Goal: Communication & Community: Answer question/provide support

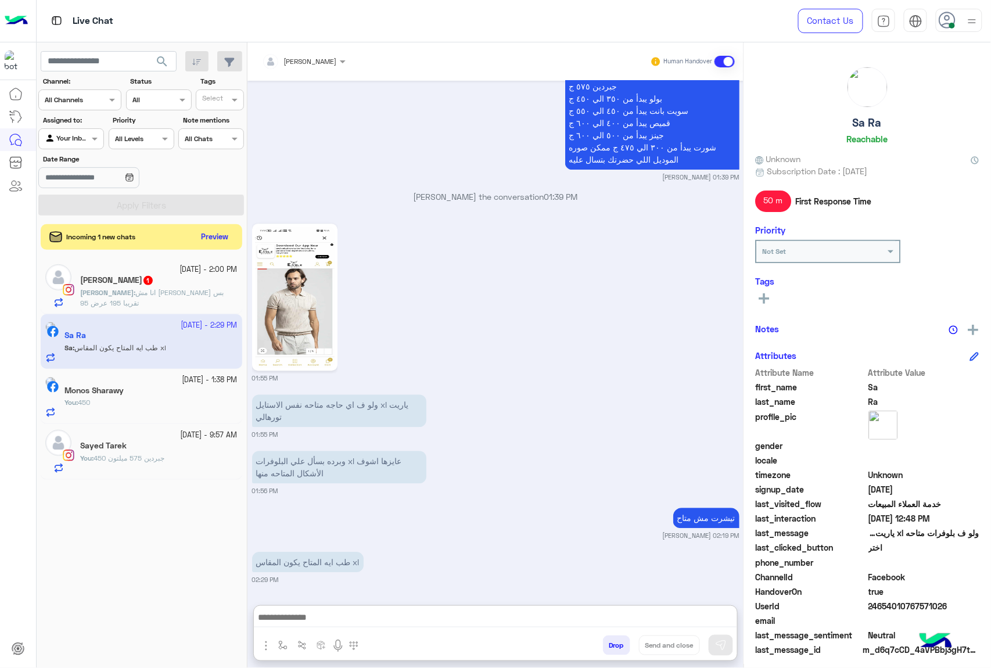
scroll to position [2380, 0]
click at [337, 610] on textarea at bounding box center [495, 618] width 483 height 17
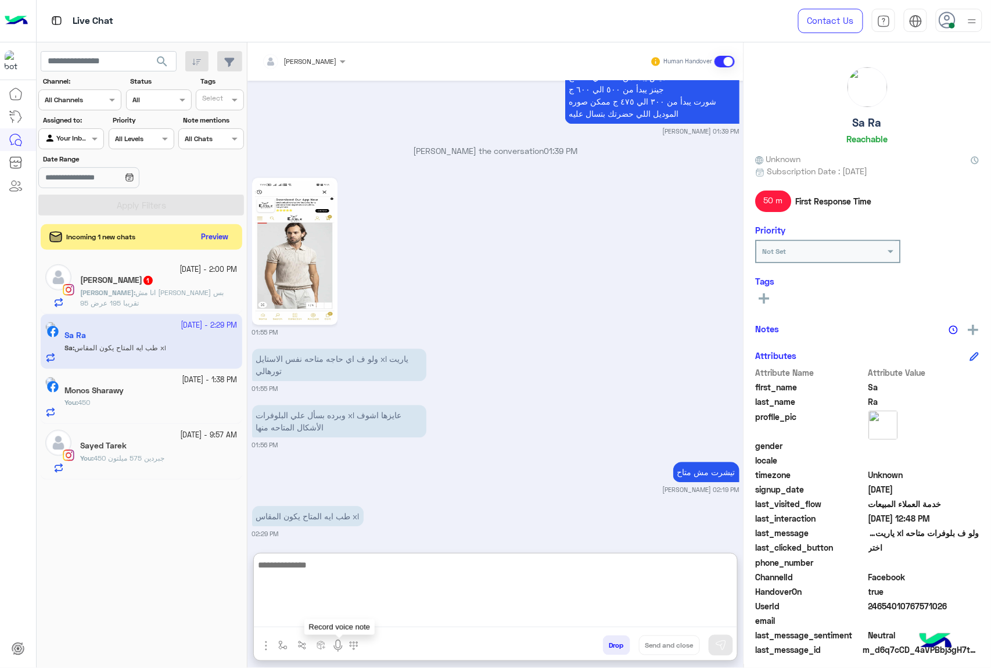
paste textarea "**********"
type textarea "**********"
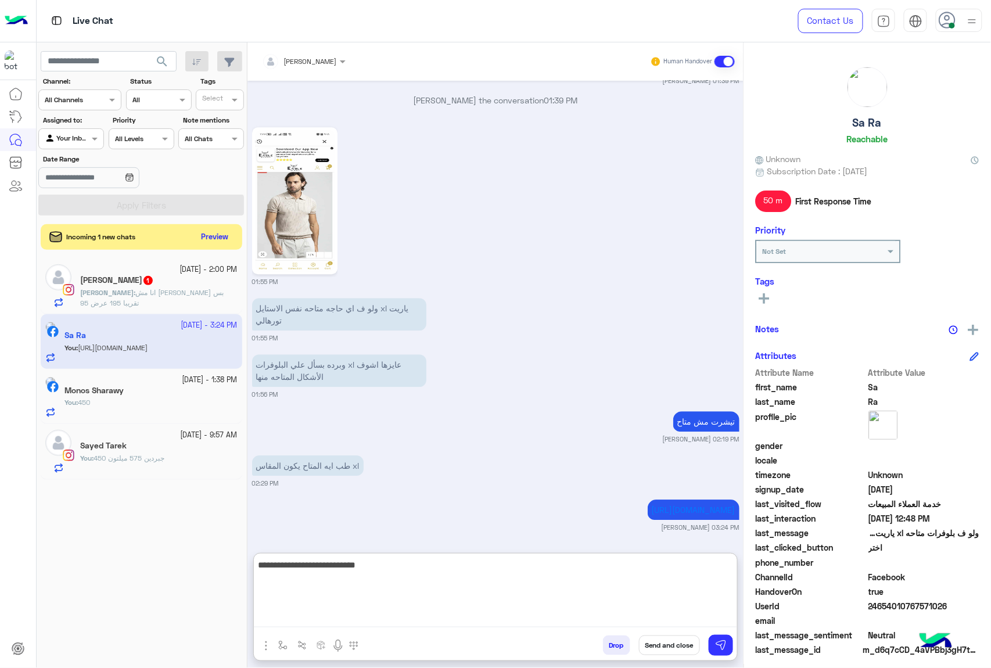
type textarea "**********"
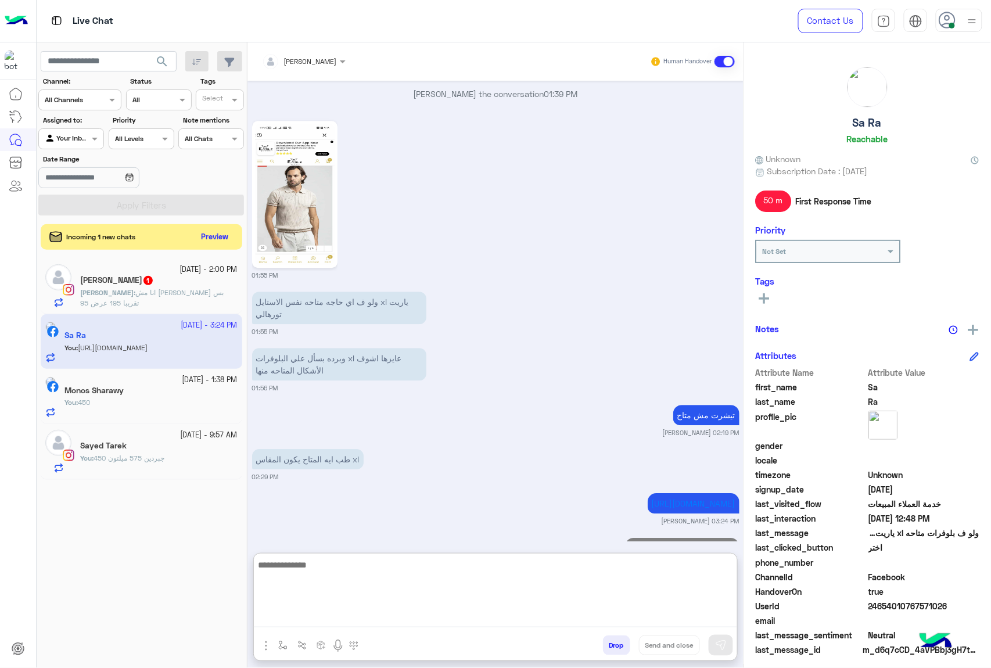
scroll to position [2482, 0]
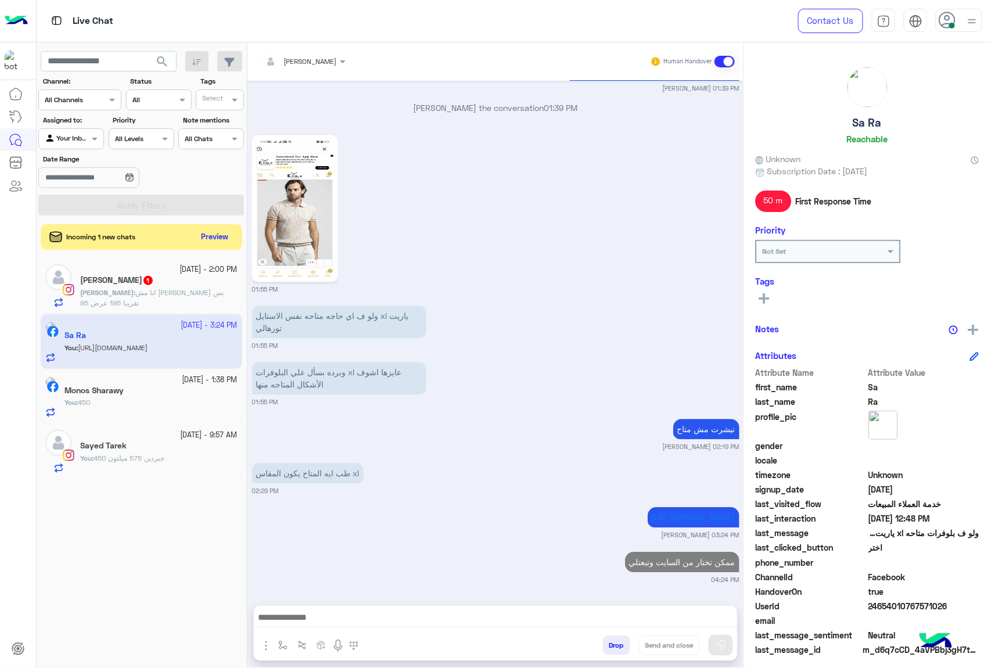
click at [142, 275] on div "[DATE] - 2:00 PM" at bounding box center [158, 269] width 157 height 11
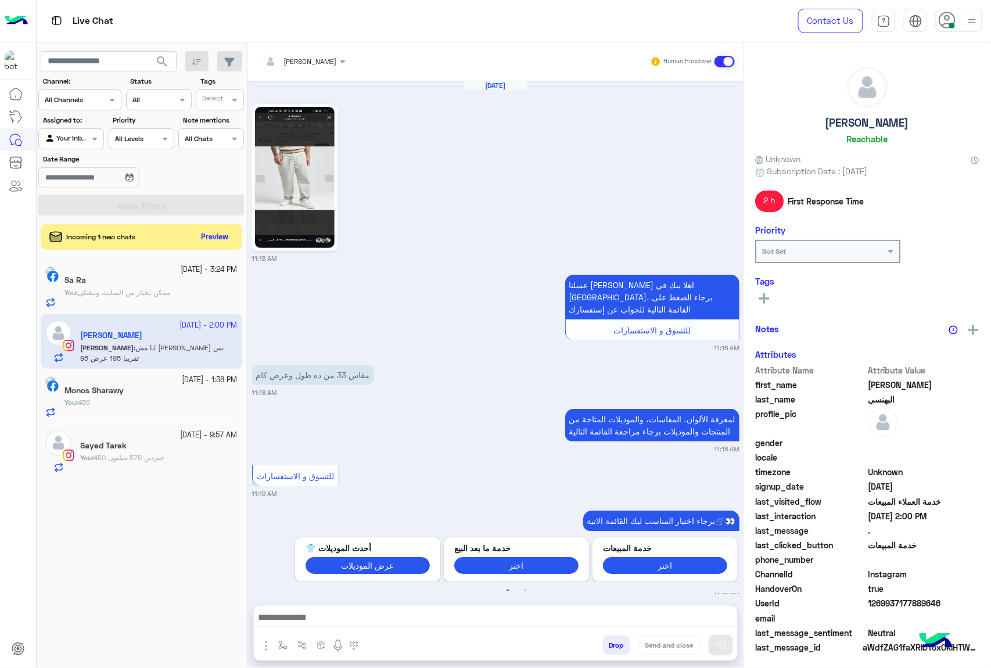
scroll to position [1706, 0]
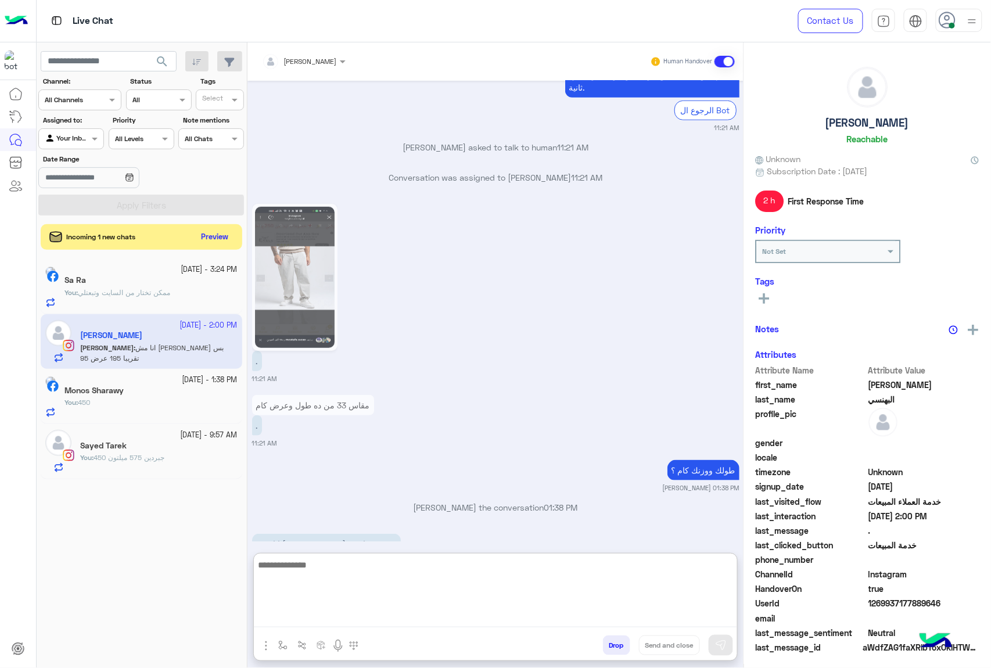
click at [307, 618] on textarea at bounding box center [495, 593] width 483 height 70
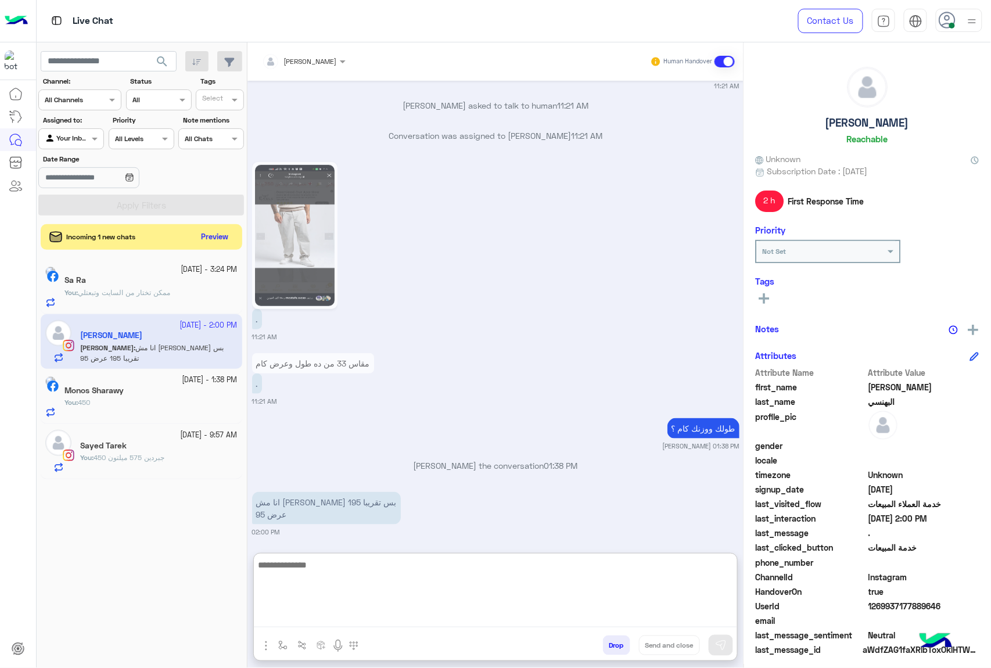
scroll to position [1759, 0]
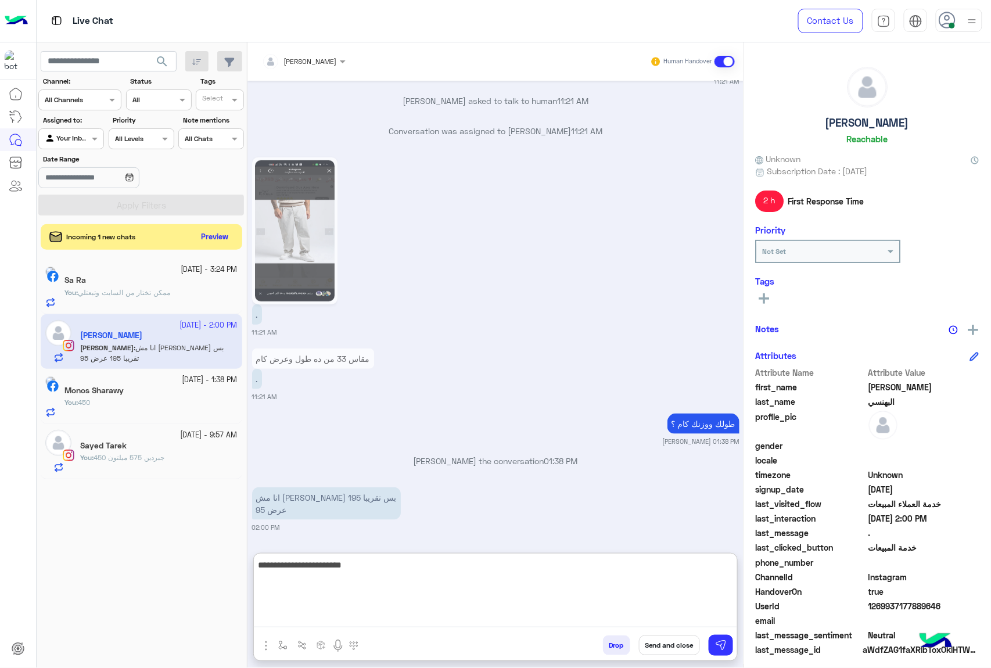
type textarea "**********"
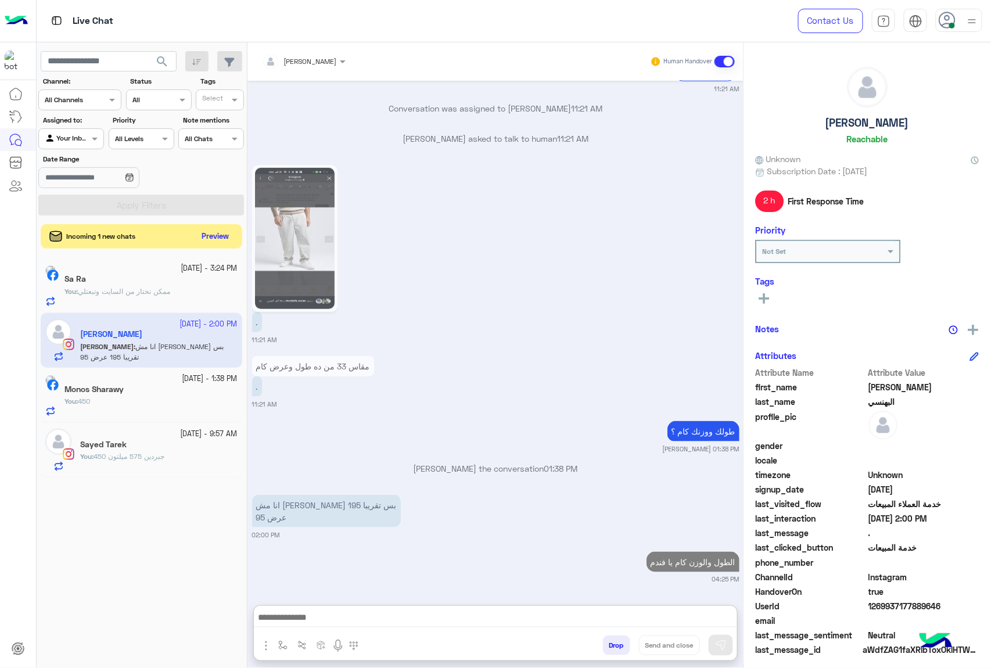
click at [207, 232] on button "Preview" at bounding box center [215, 237] width 36 height 16
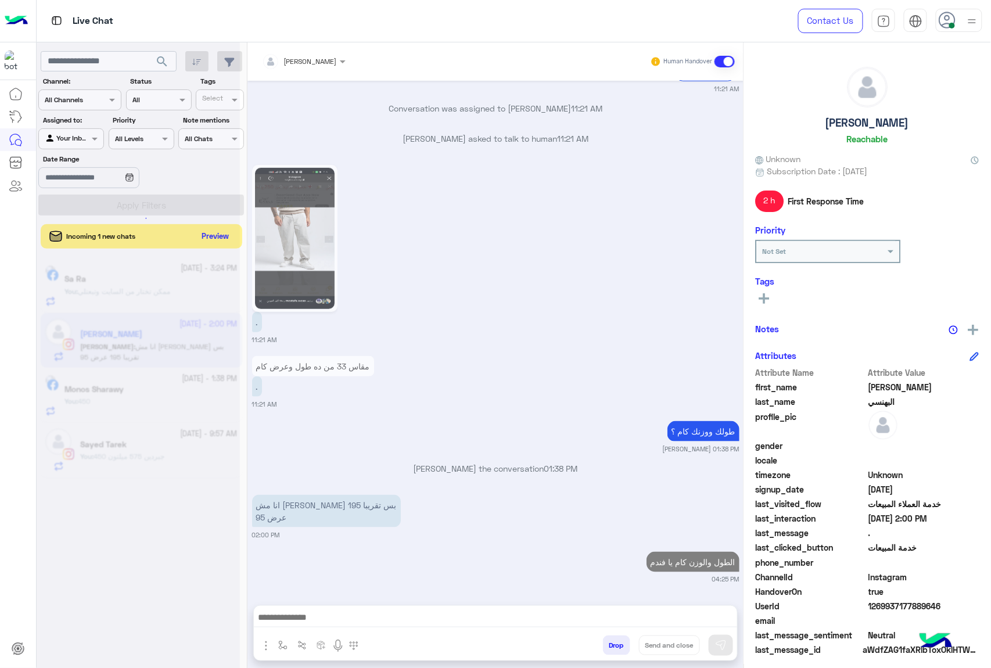
scroll to position [1751, 0]
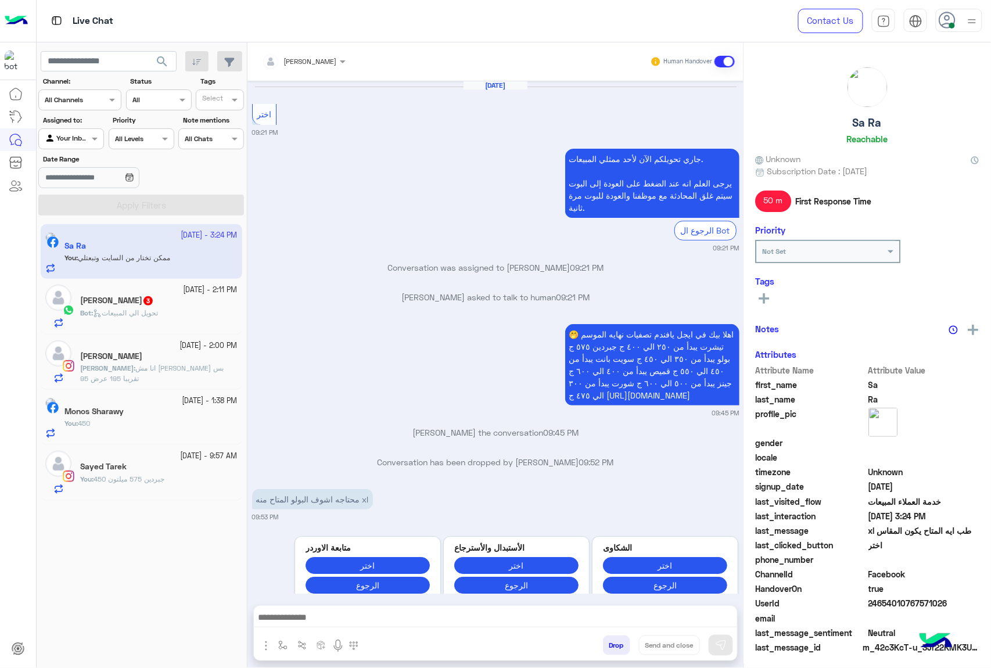
scroll to position [1580, 0]
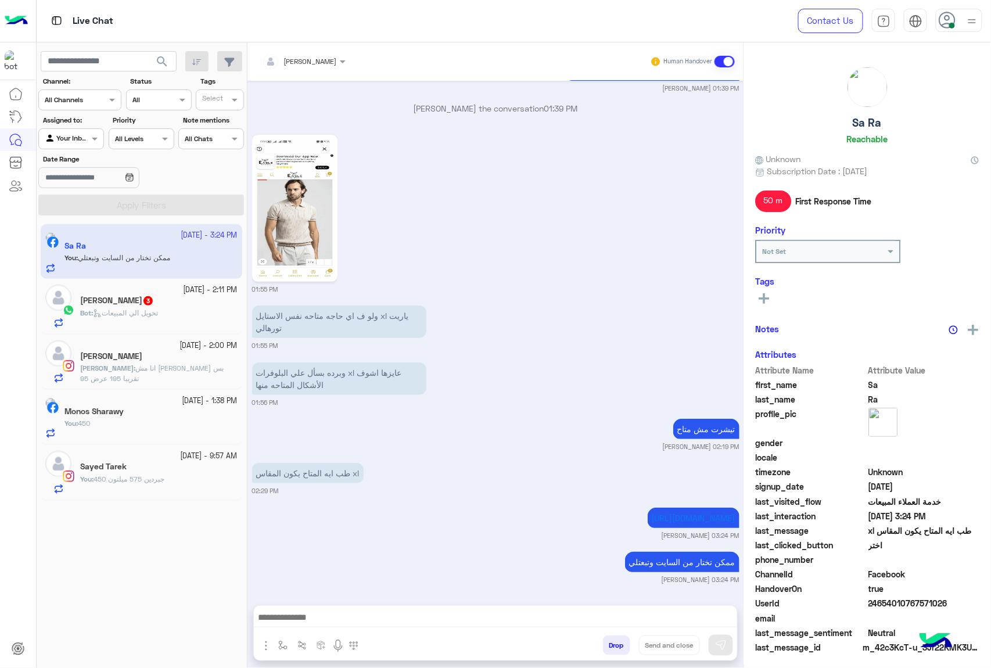
click at [152, 313] on span "تحويل الي المبيعات" at bounding box center [125, 312] width 65 height 9
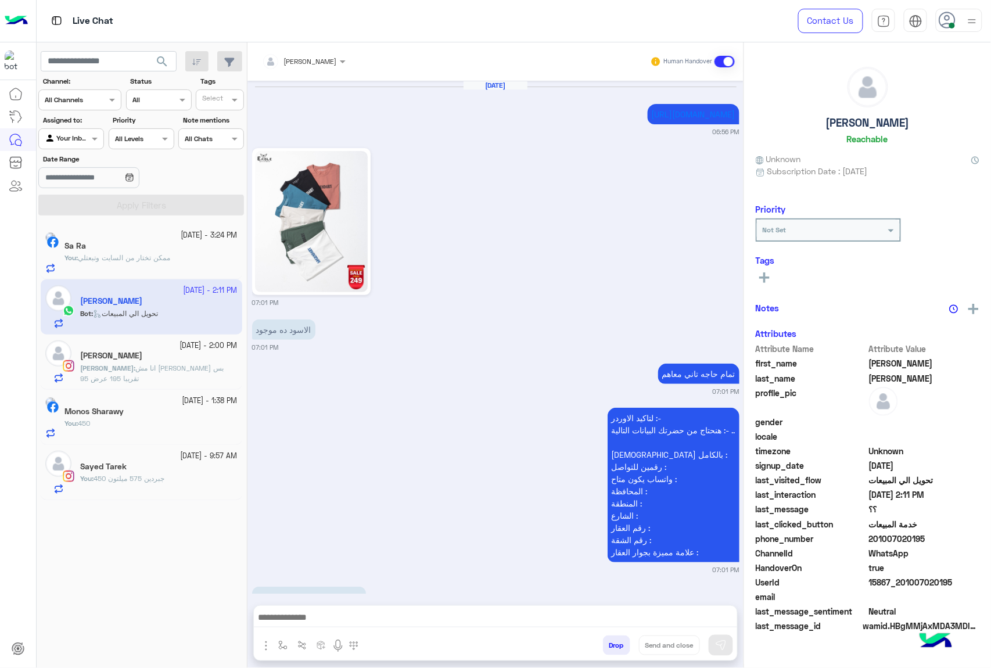
scroll to position [1288, 0]
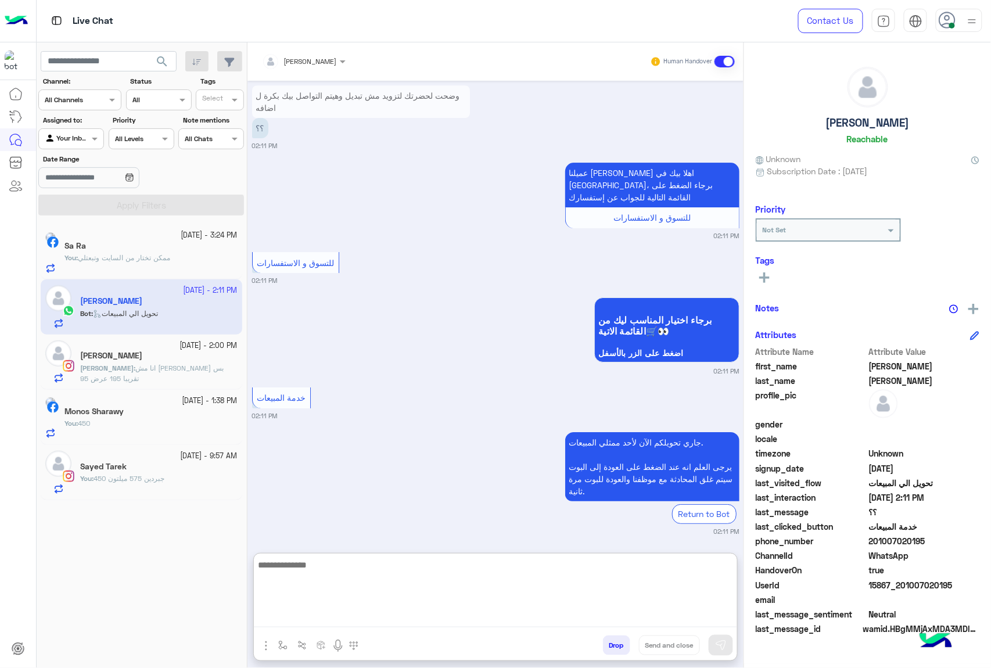
click at [337, 621] on textarea at bounding box center [495, 593] width 483 height 70
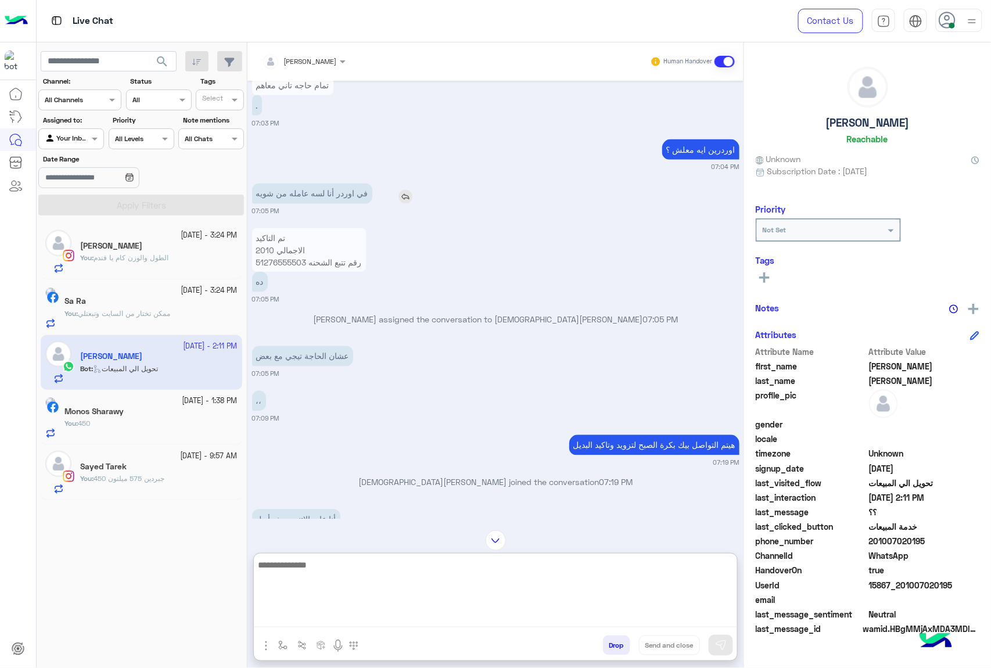
scroll to position [746, 0]
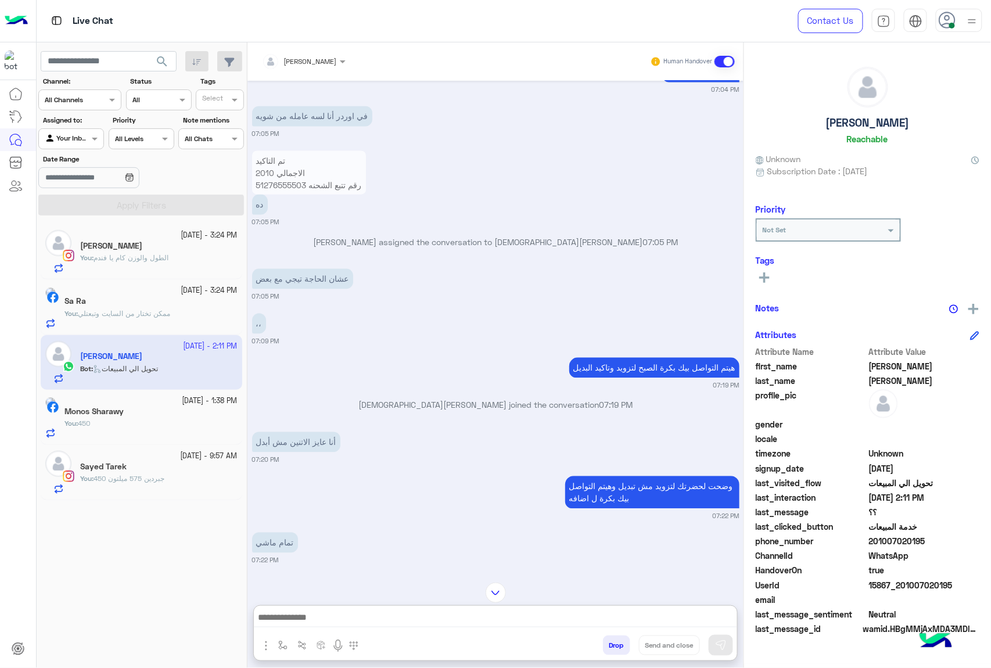
click at [314, 60] on input "text" at bounding box center [289, 60] width 54 height 10
click at [300, 145] on div "[PERSON_NAME]" at bounding box center [328, 139] width 63 height 12
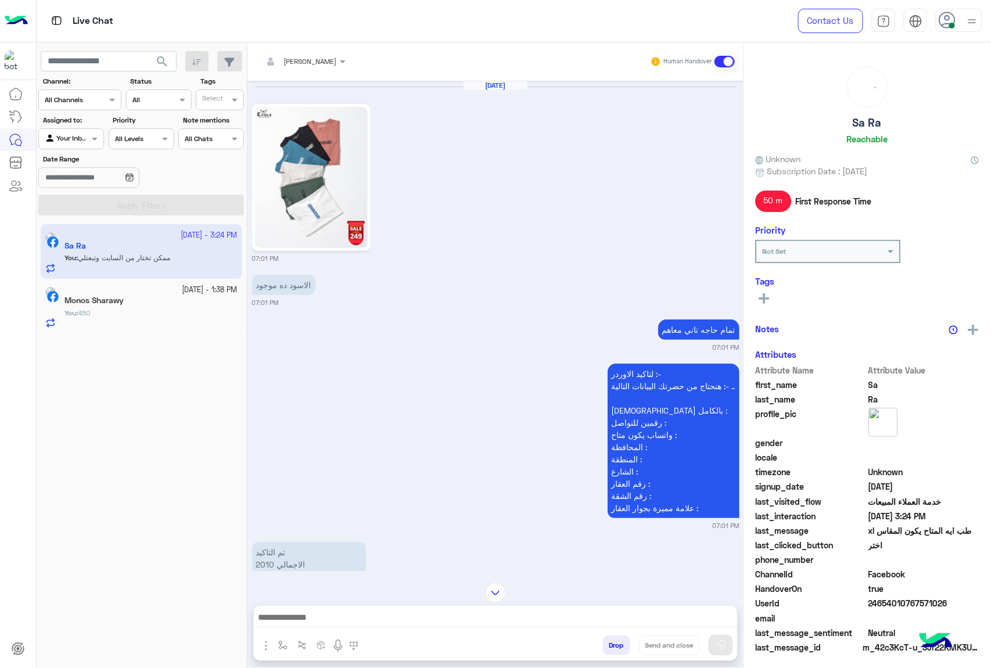
scroll to position [3326, 0]
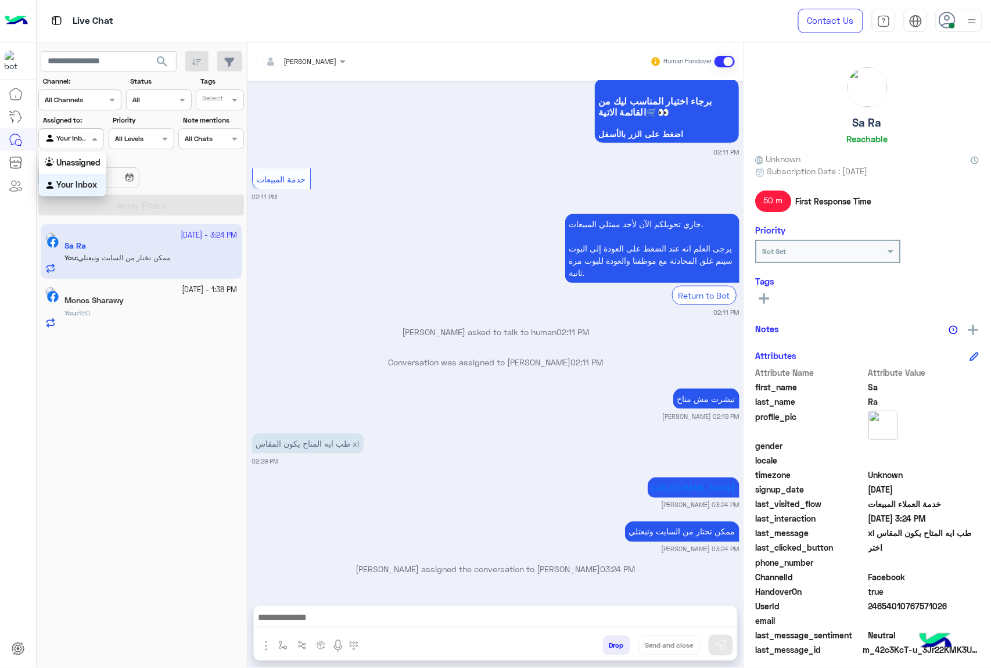
click at [87, 135] on div at bounding box center [71, 137] width 64 height 11
click at [79, 161] on b "Unassigned" at bounding box center [78, 162] width 44 height 10
click at [120, 204] on button "Apply Filters" at bounding box center [141, 205] width 206 height 21
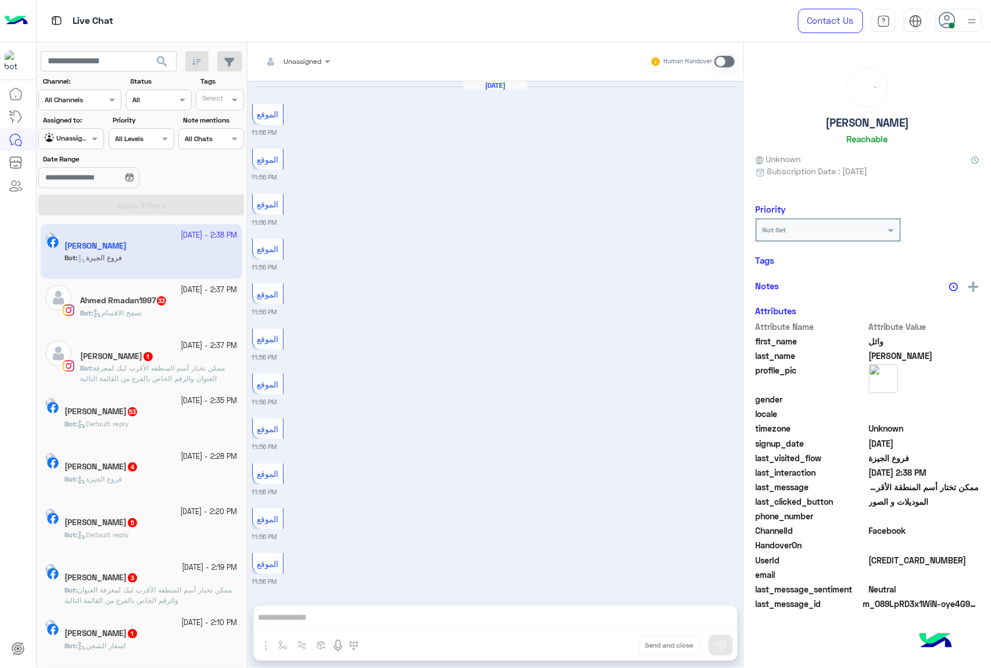
scroll to position [1277, 0]
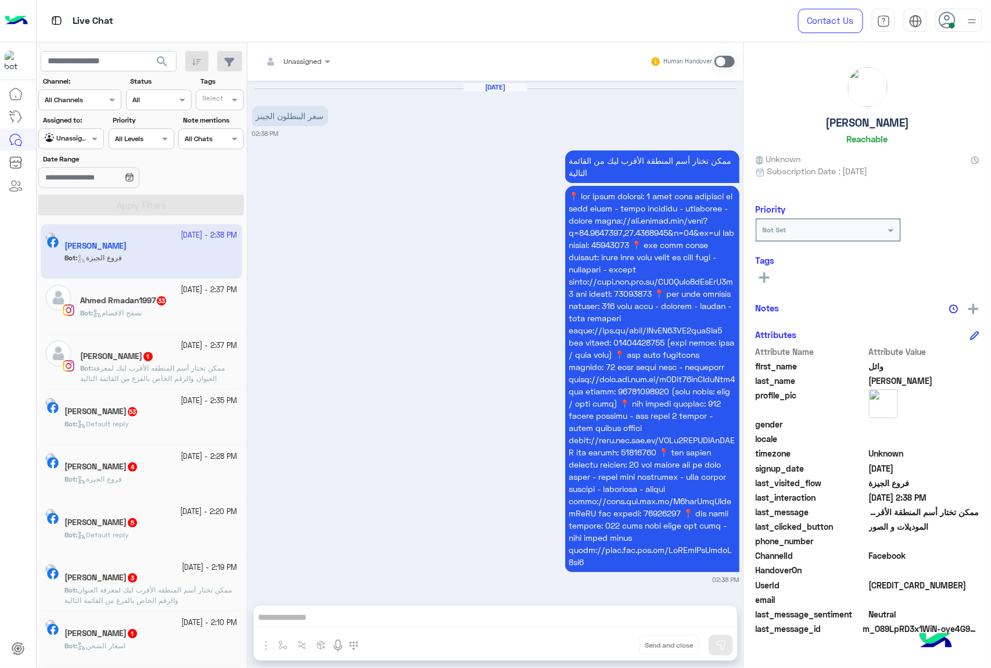
click at [189, 379] on span "ممكن تختار أسم المنطقه الأقرب ليك لمعرفة العنوان والرقم الخاص بالفرع من القائمة…" at bounding box center [152, 373] width 145 height 19
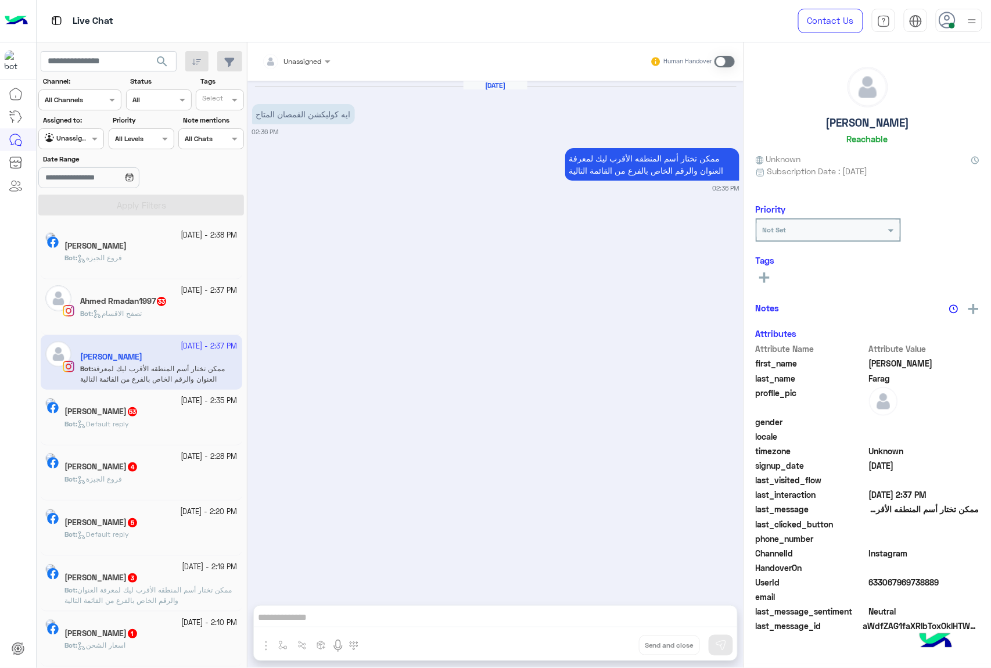
click at [166, 312] on div "Bot : تصفح الاقسام" at bounding box center [158, 318] width 157 height 20
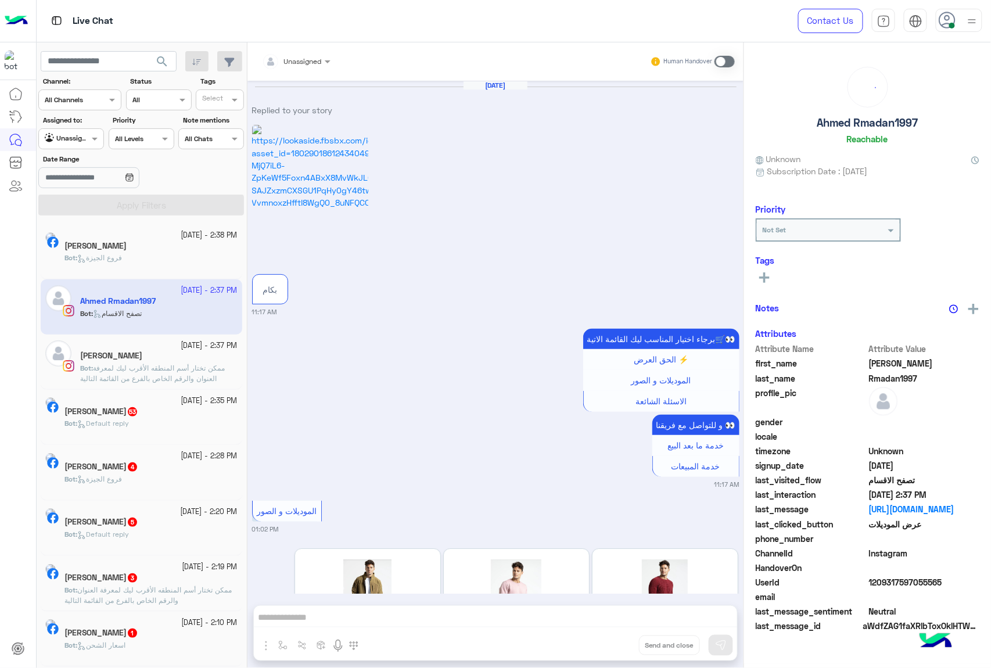
scroll to position [2559, 0]
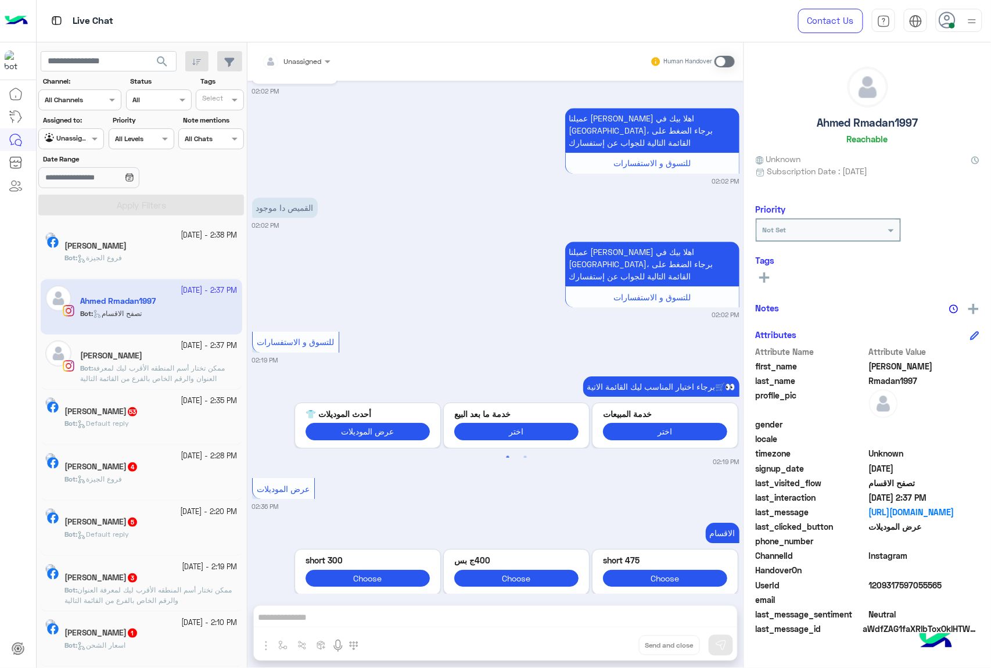
click at [191, 432] on div "Bot : Default reply" at bounding box center [150, 428] width 173 height 20
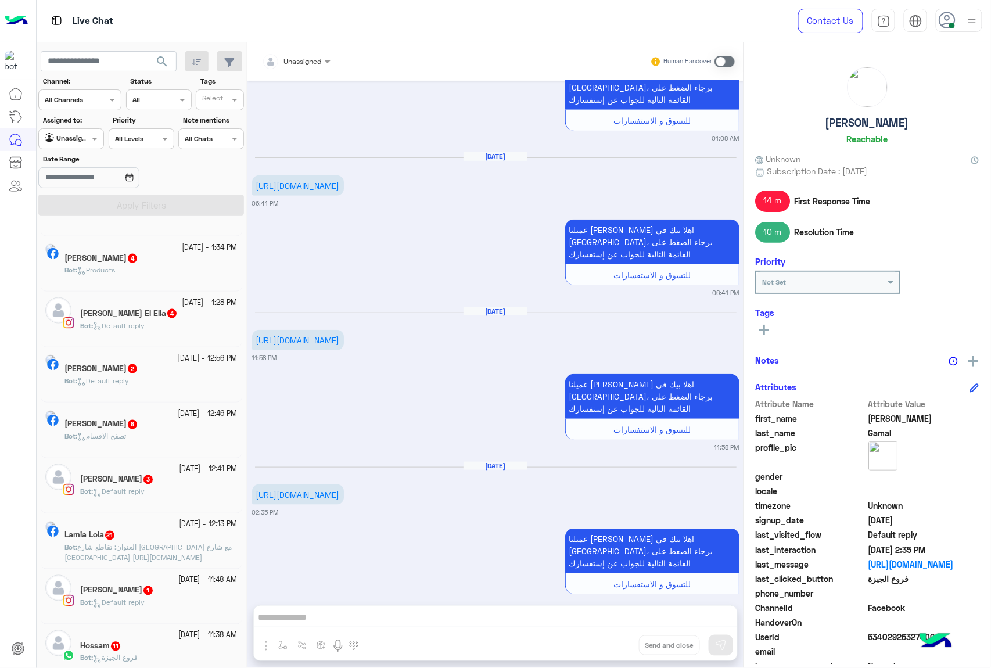
scroll to position [542, 0]
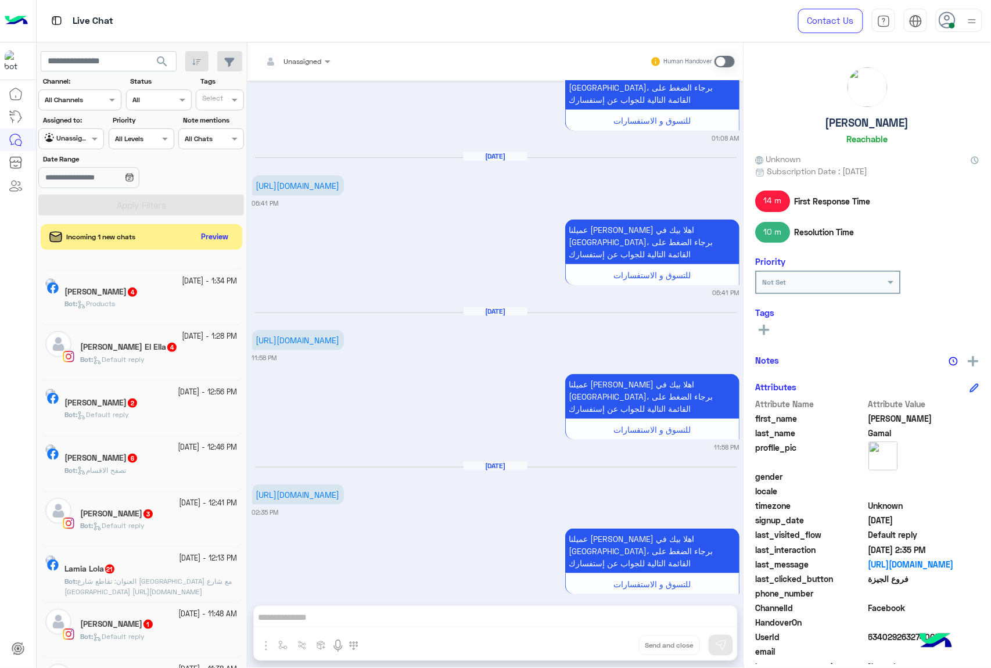
click at [74, 142] on div at bounding box center [71, 137] width 64 height 11
click at [76, 182] on b "Your Inbox" at bounding box center [76, 184] width 41 height 10
click at [131, 207] on button "Apply Filters" at bounding box center [141, 205] width 206 height 21
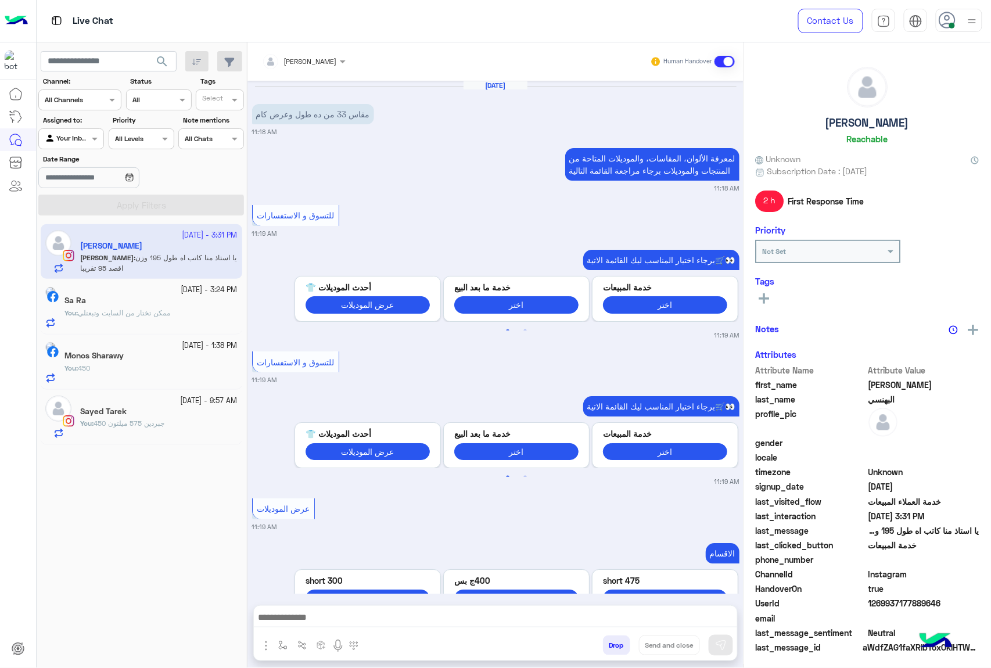
scroll to position [1592, 0]
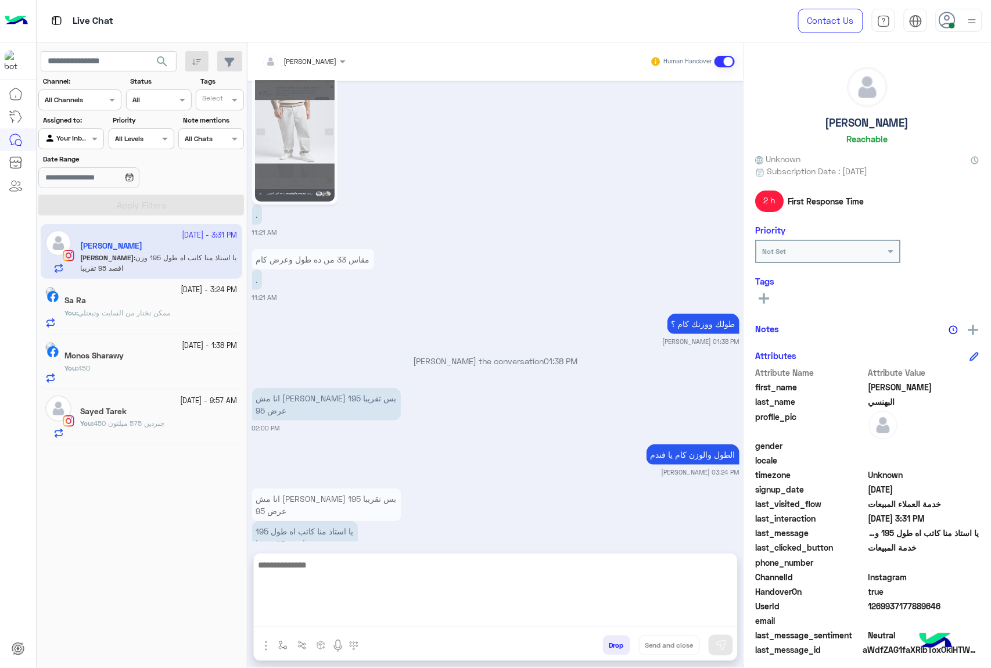
click at [323, 619] on textarea at bounding box center [495, 593] width 483 height 70
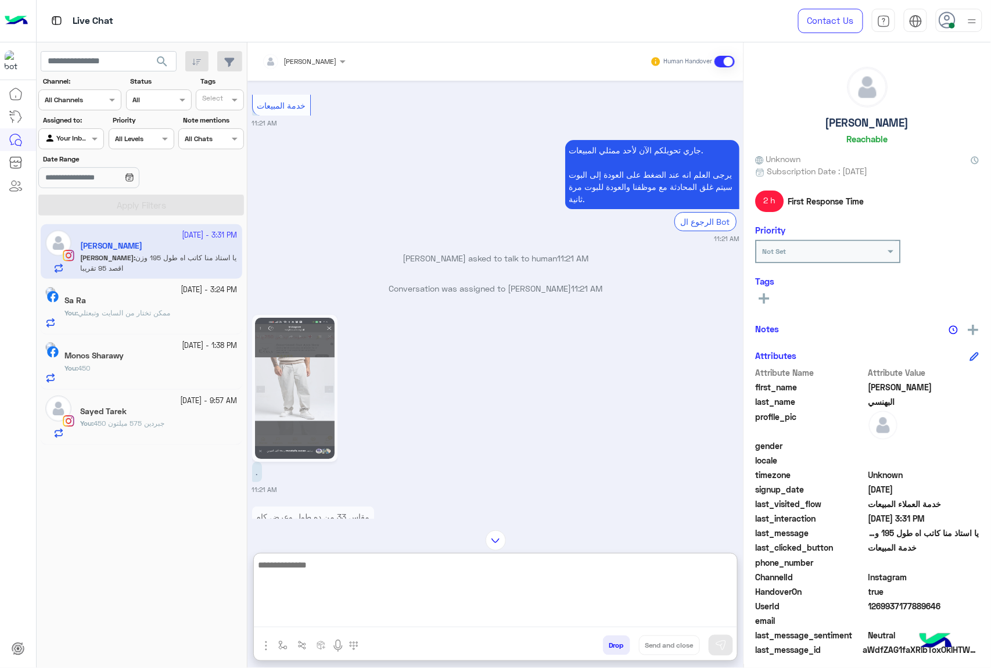
scroll to position [1412, 0]
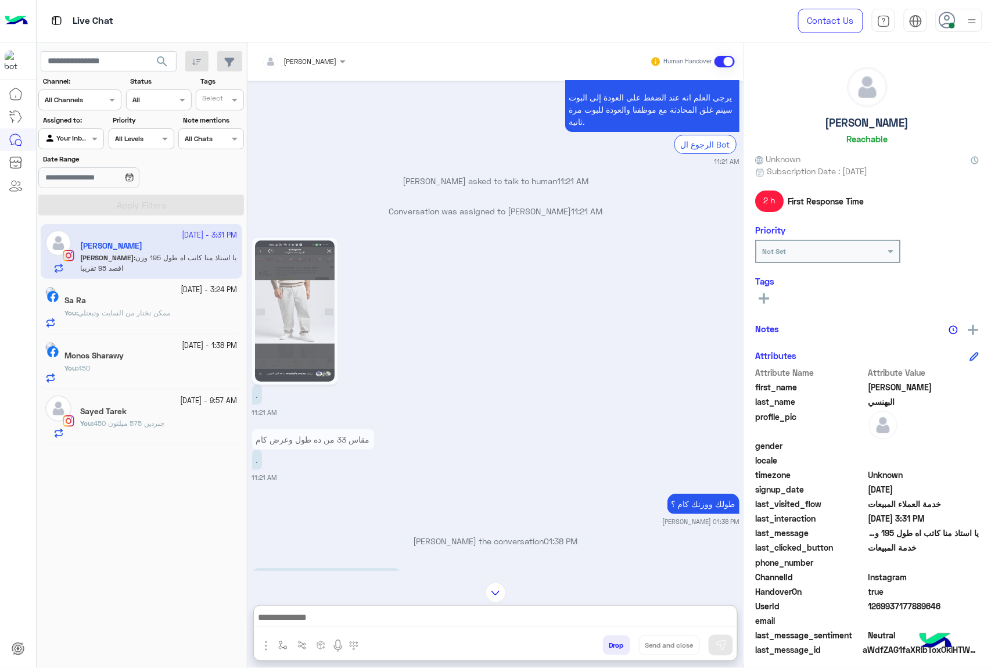
click at [297, 300] on img at bounding box center [295, 310] width 80 height 141
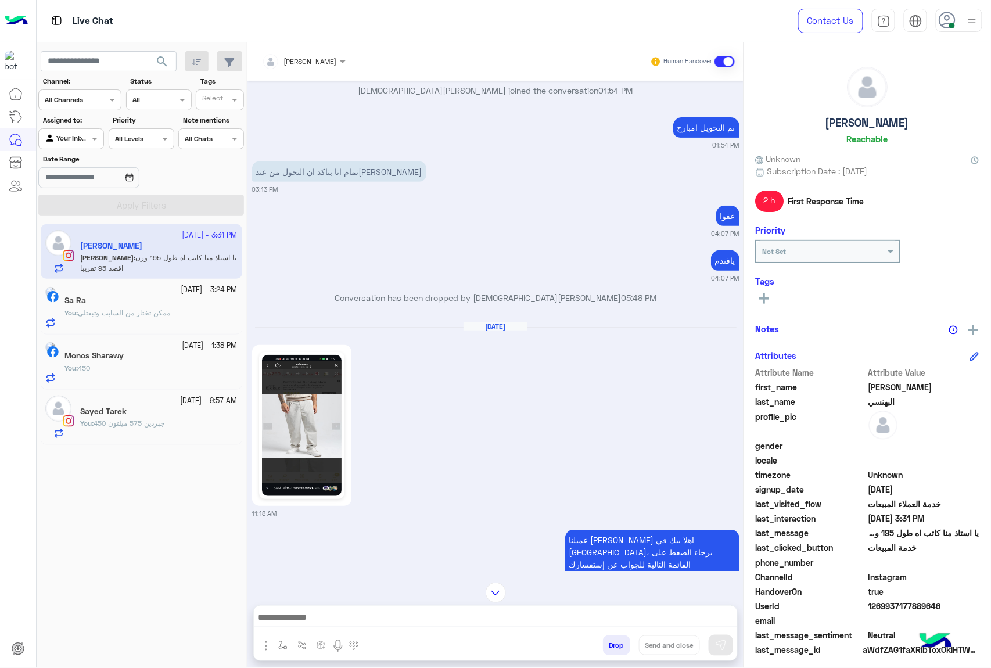
scroll to position [1, 0]
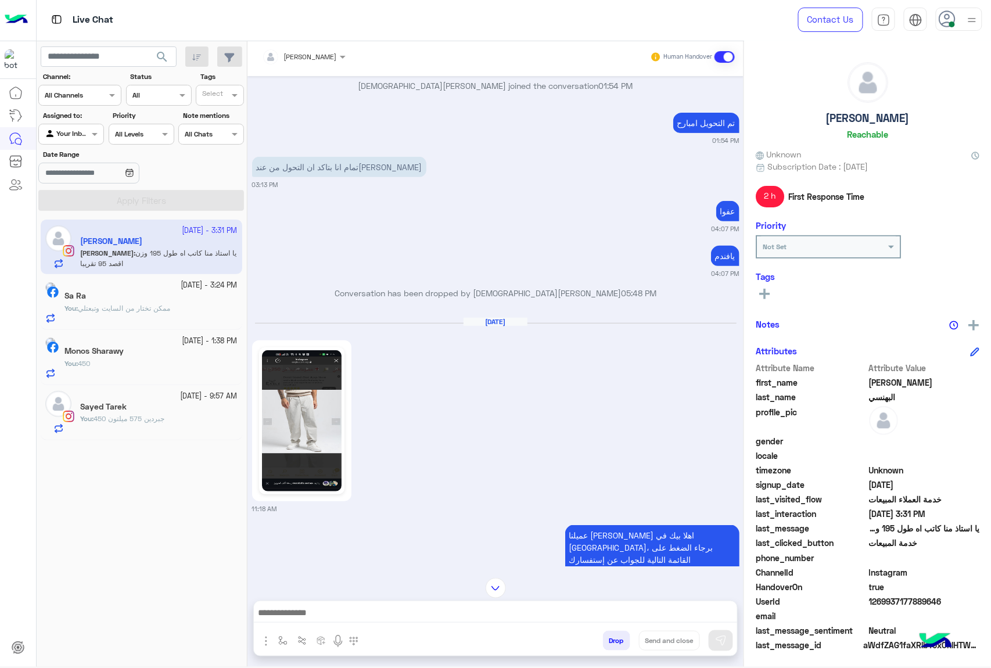
click at [298, 428] on img at bounding box center [302, 420] width 80 height 141
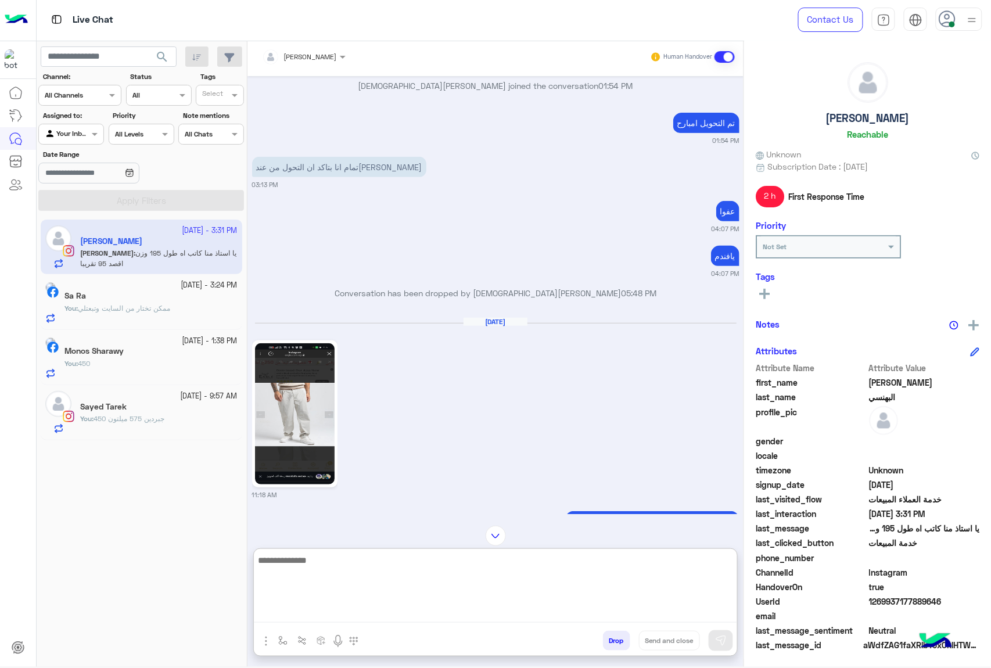
click at [326, 610] on textarea at bounding box center [495, 588] width 483 height 70
type textarea "**********"
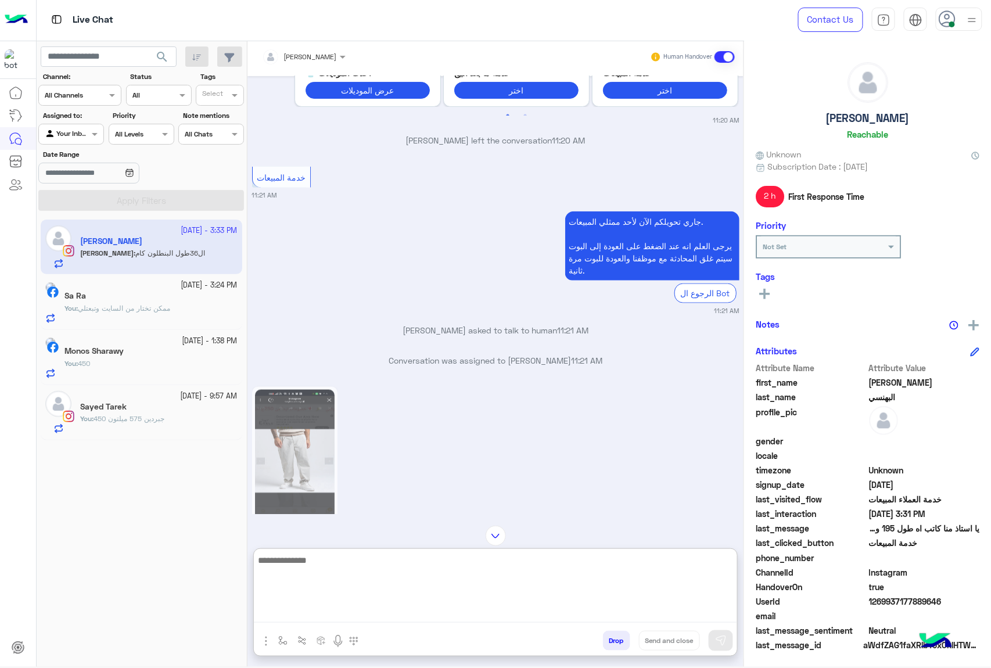
scroll to position [3825, 0]
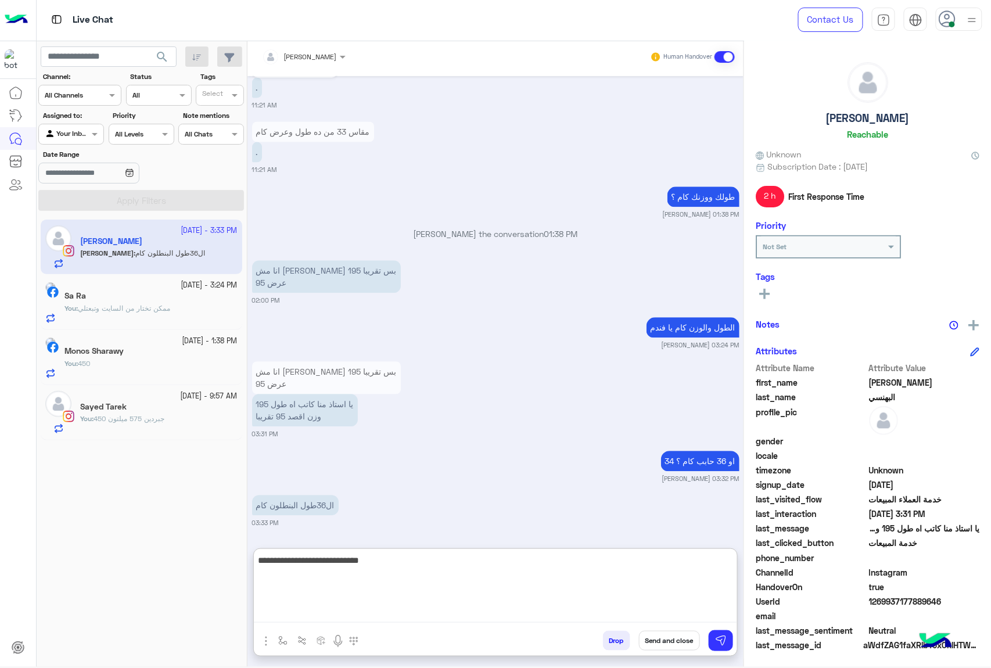
type textarea "**********"
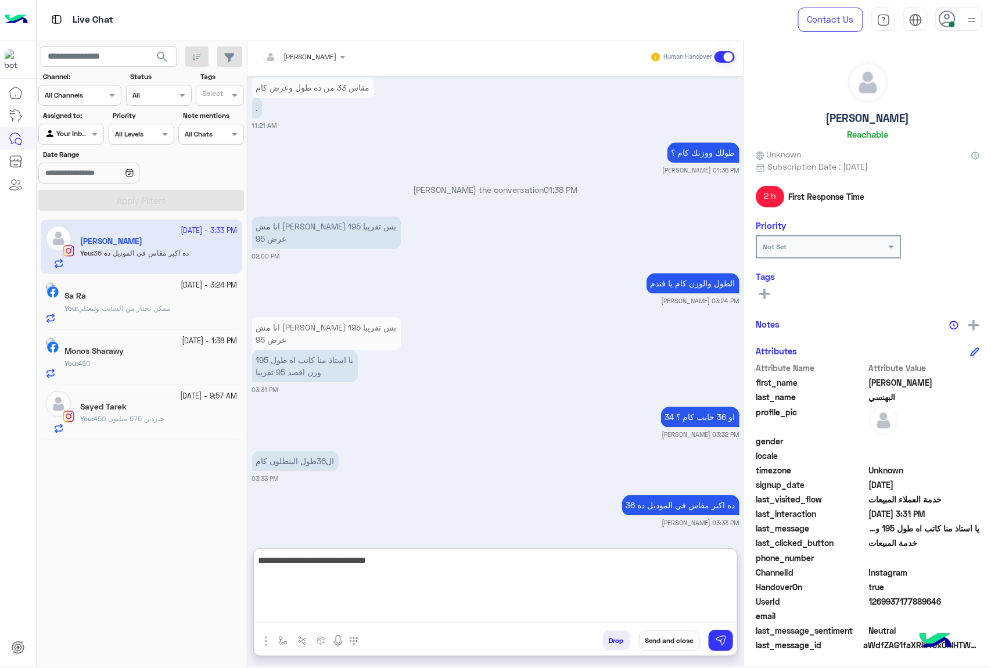
type textarea "**********"
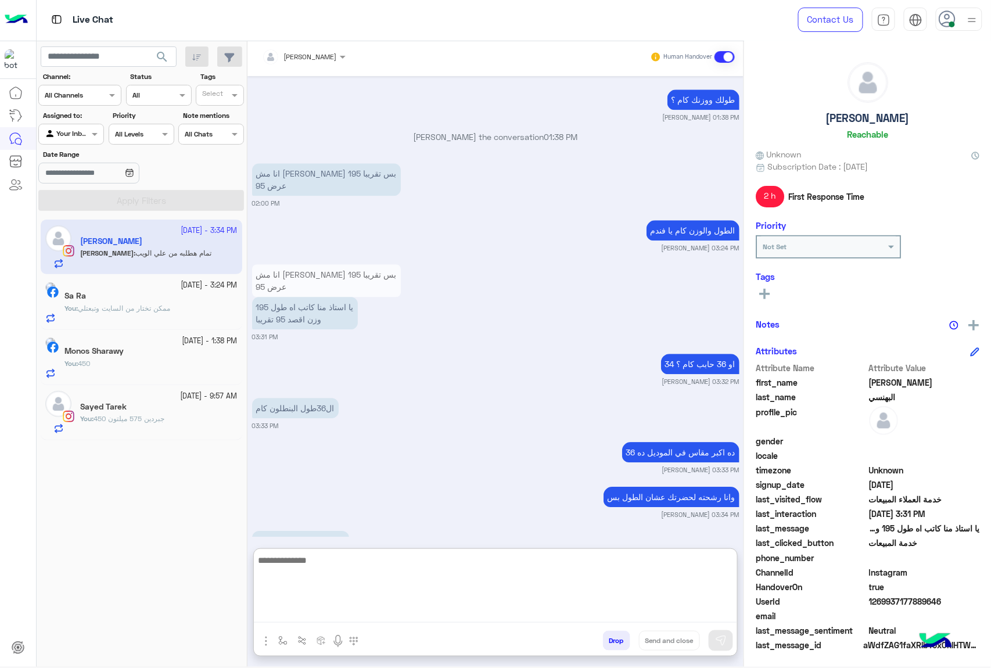
scroll to position [3958, 0]
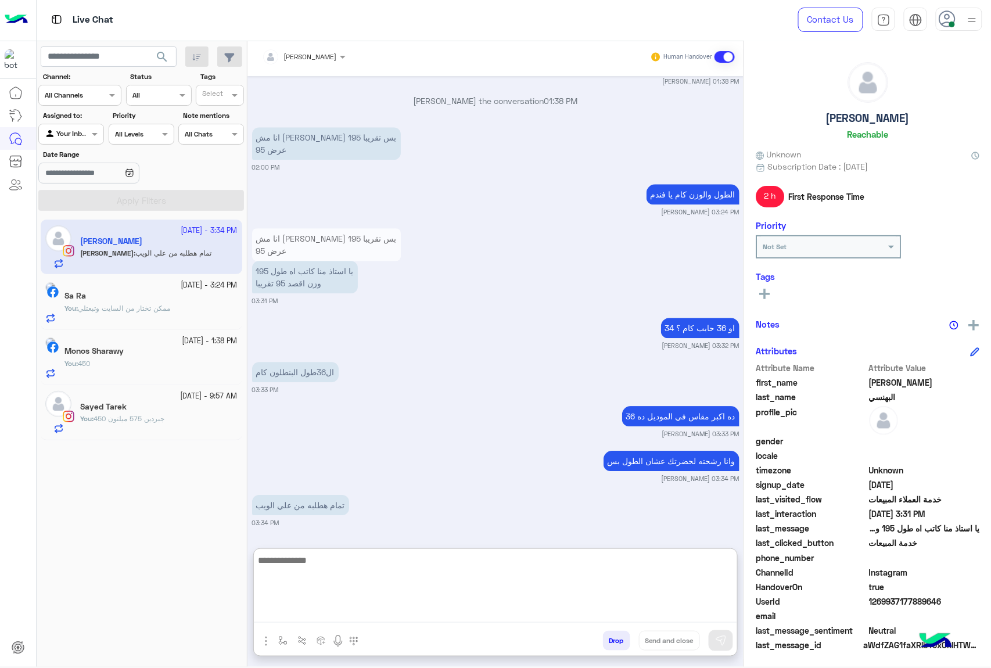
click at [335, 563] on textarea at bounding box center [495, 588] width 483 height 70
type textarea "**********"
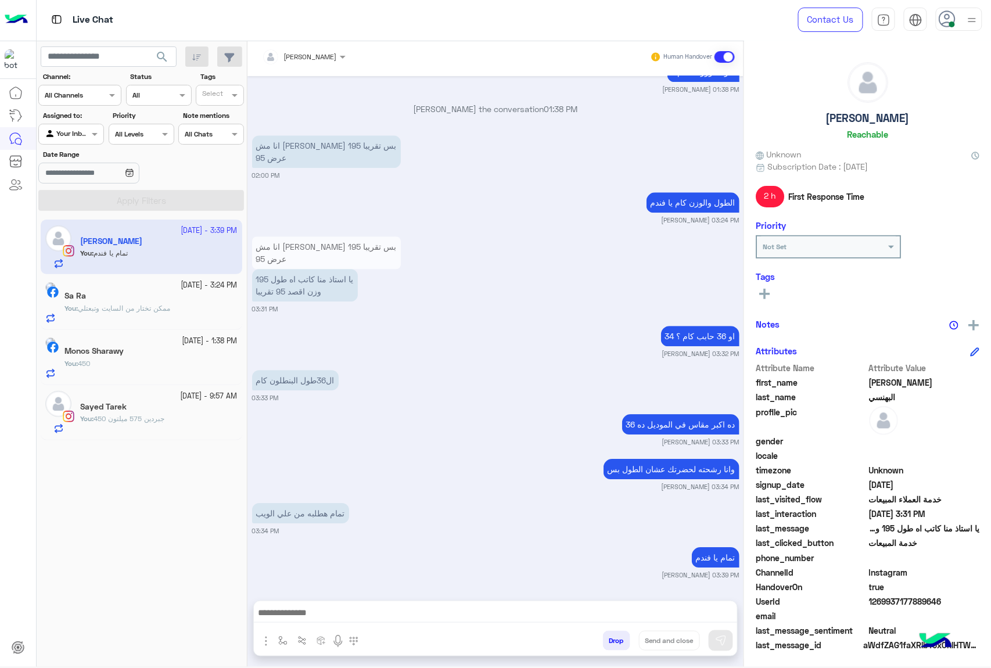
click at [611, 631] on button "Drop" at bounding box center [616, 641] width 27 height 20
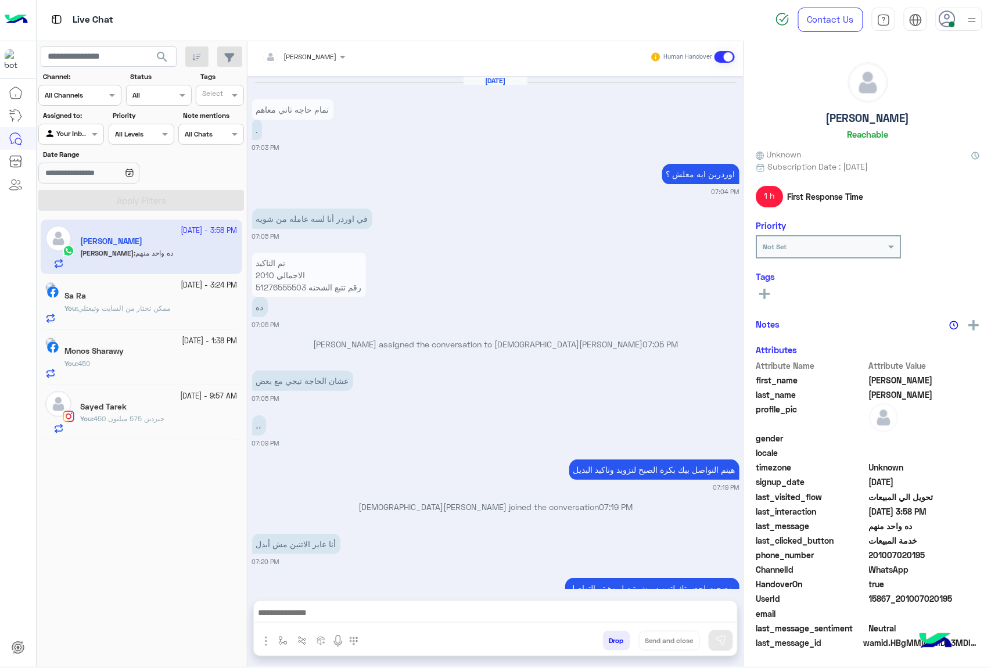
scroll to position [1041, 0]
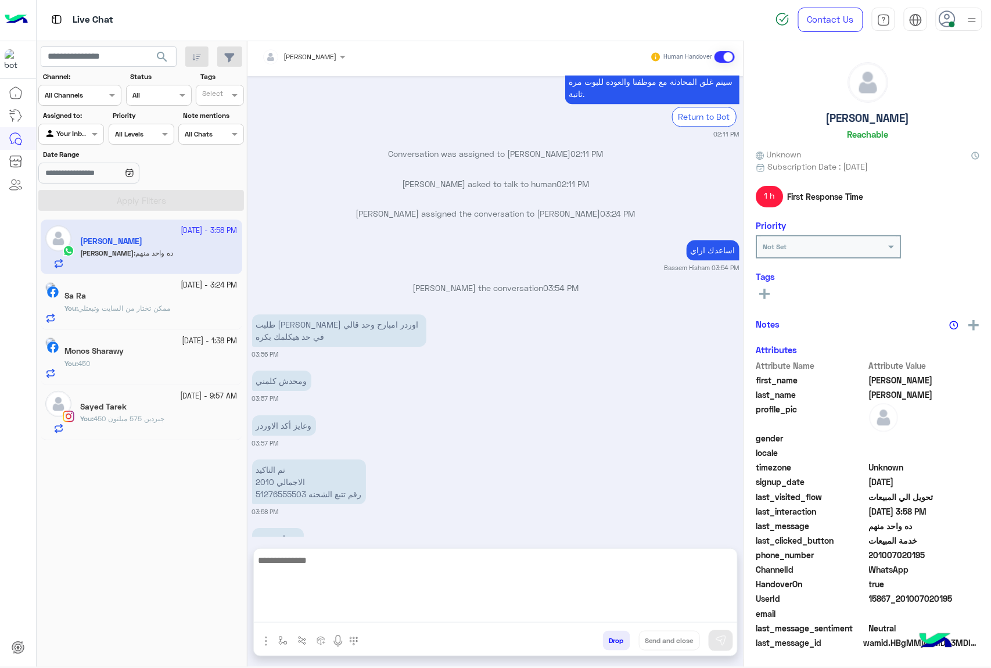
click at [330, 613] on textarea at bounding box center [495, 588] width 483 height 70
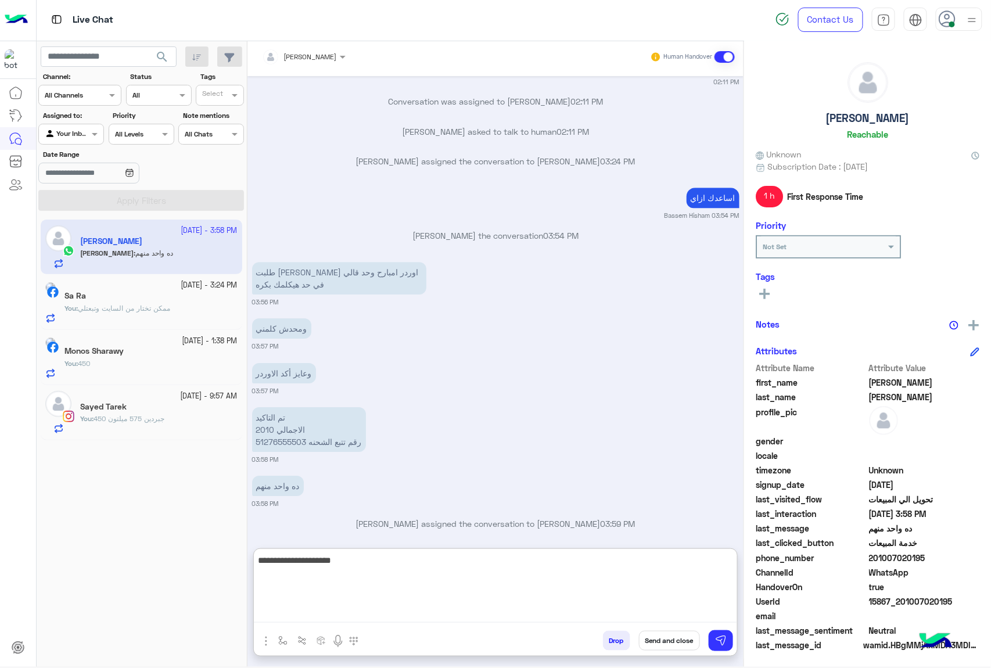
type textarea "**********"
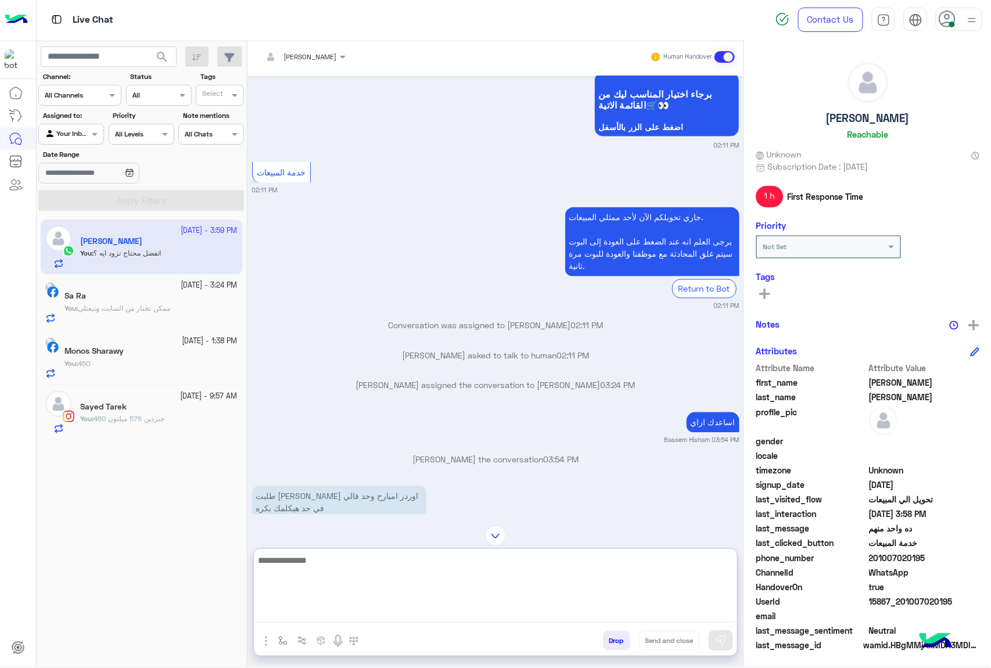
scroll to position [1058, 0]
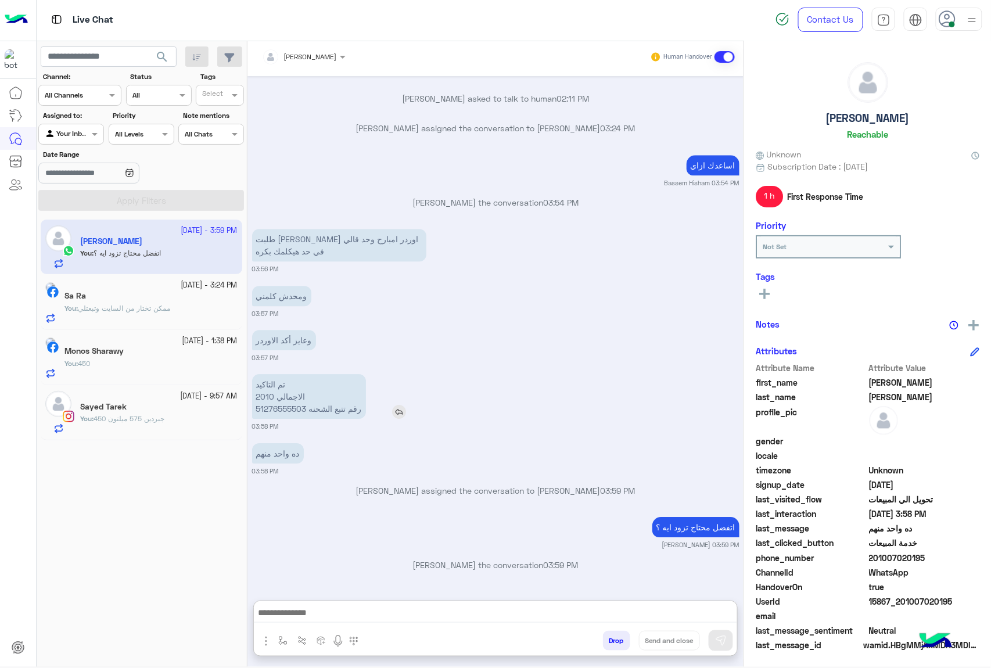
click at [268, 374] on p "تم التاكيد الاجمالي 2010 رقم تتبع الشحنه 51276555503" at bounding box center [309, 396] width 114 height 45
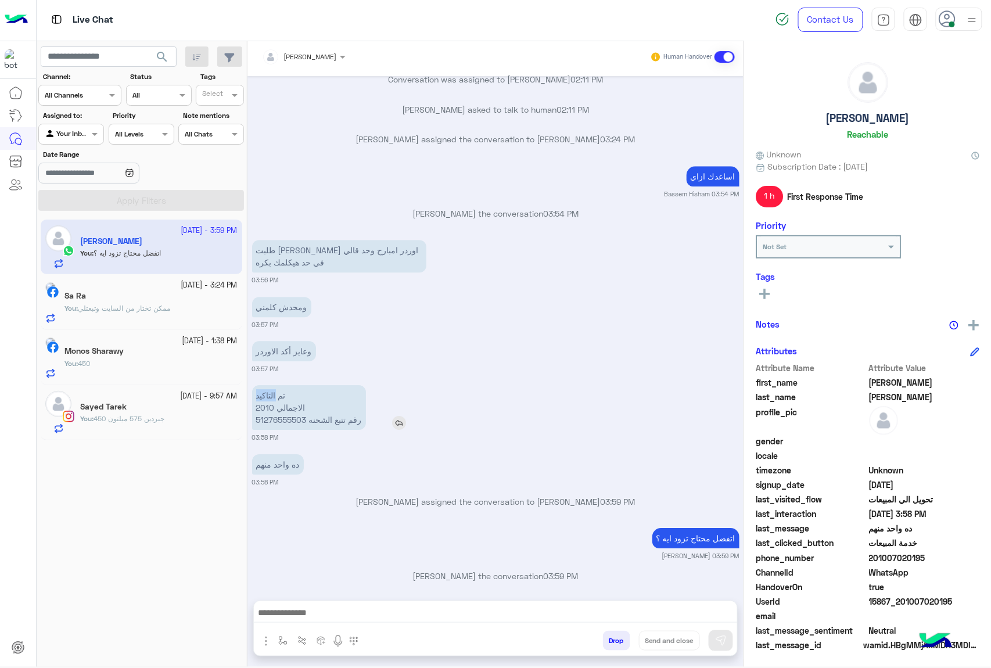
click at [268, 353] on div "[DATE] في [GEOGRAPHIC_DATA] أنا لسه عامله من شويه 07:05 PM تم التاكيد الاجمالي …" at bounding box center [495, 332] width 496 height 513
click at [279, 408] on p "تم التاكيد الاجمالي 2010 رقم تتبع الشحنه 51276555503" at bounding box center [309, 407] width 114 height 45
copy p "51276555503"
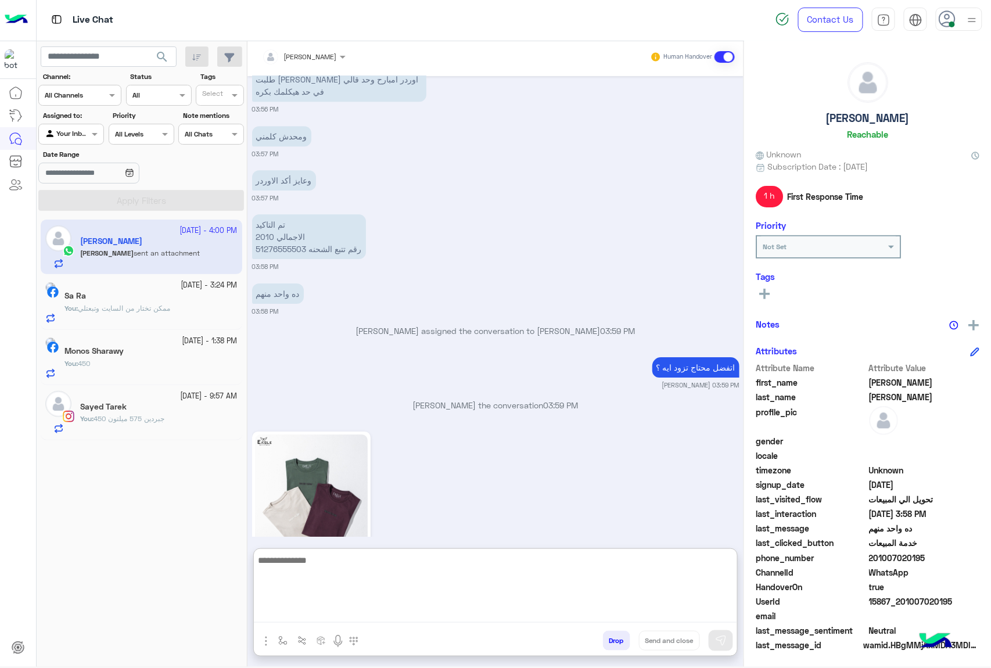
click at [344, 616] on textarea at bounding box center [495, 588] width 483 height 70
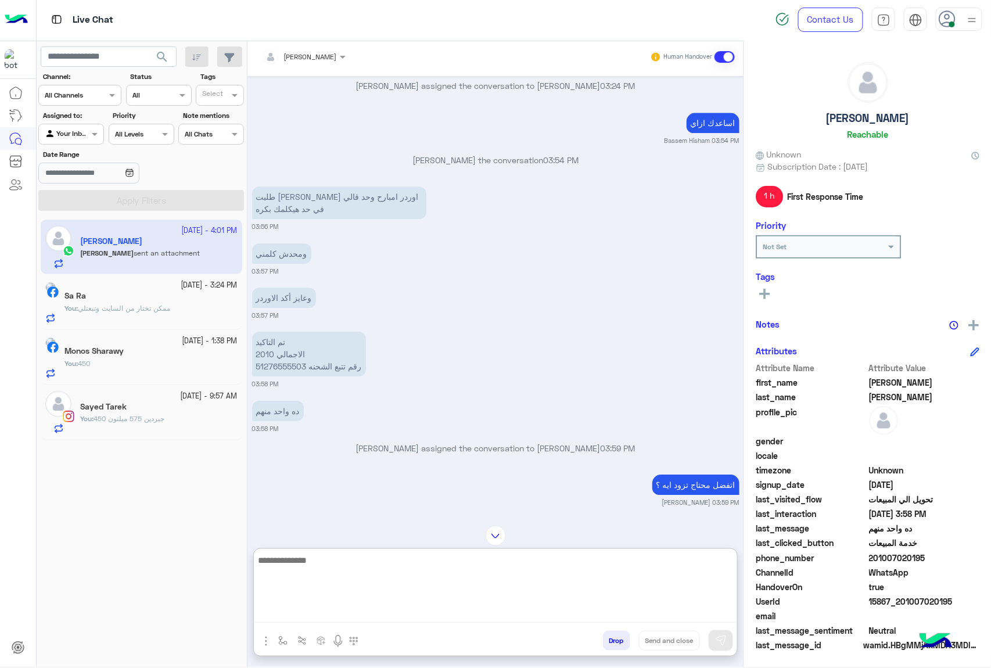
scroll to position [1058, 0]
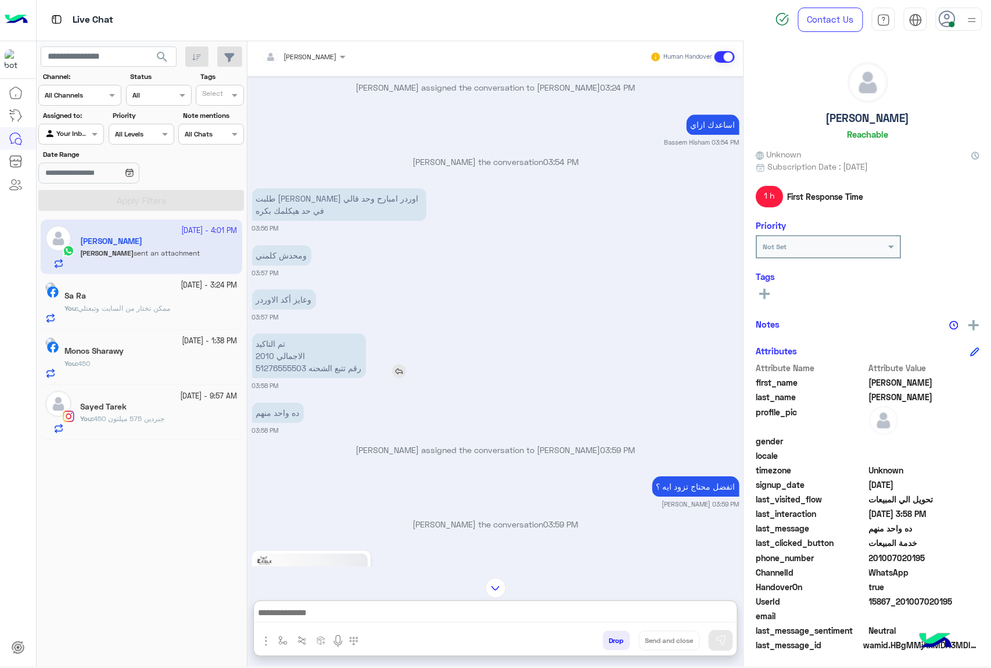
click at [279, 351] on p "تم التاكيد الاجمالي 2010 رقم تتبع الشحنه 51276555503" at bounding box center [309, 355] width 114 height 45
copy p "51276555503"
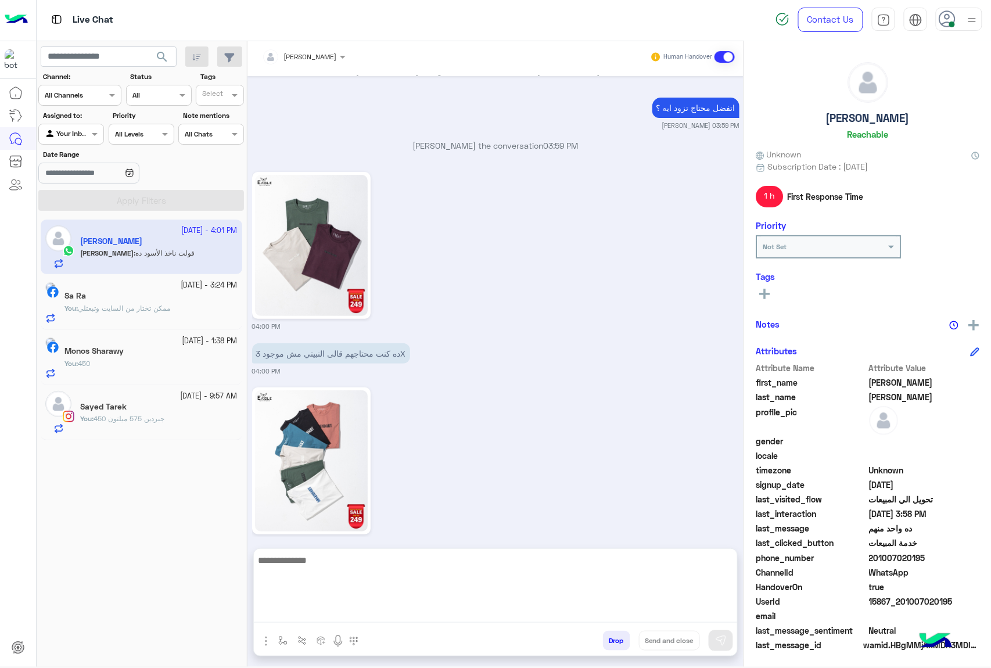
click at [370, 609] on textarea at bounding box center [495, 588] width 483 height 70
type textarea "*"
type textarea "**********"
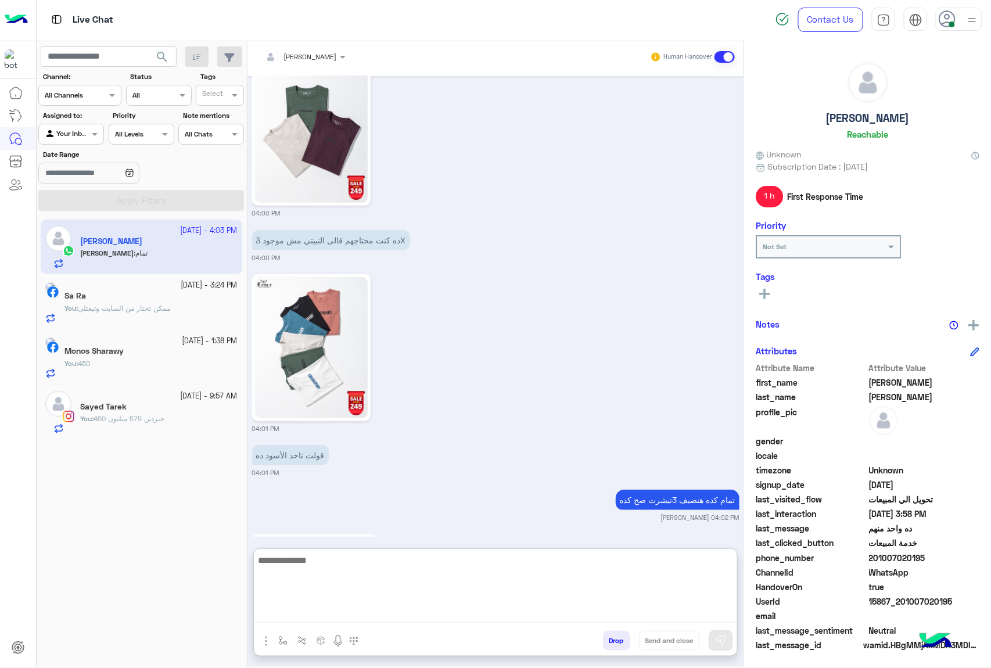
scroll to position [1599, 0]
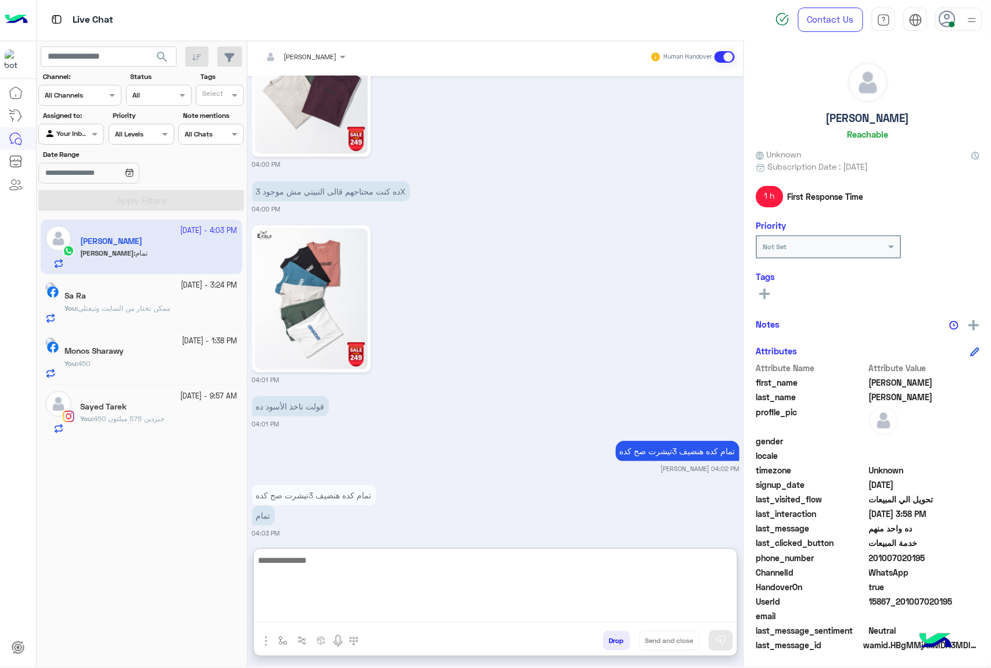
click at [313, 565] on textarea at bounding box center [495, 588] width 483 height 70
type textarea "**********"
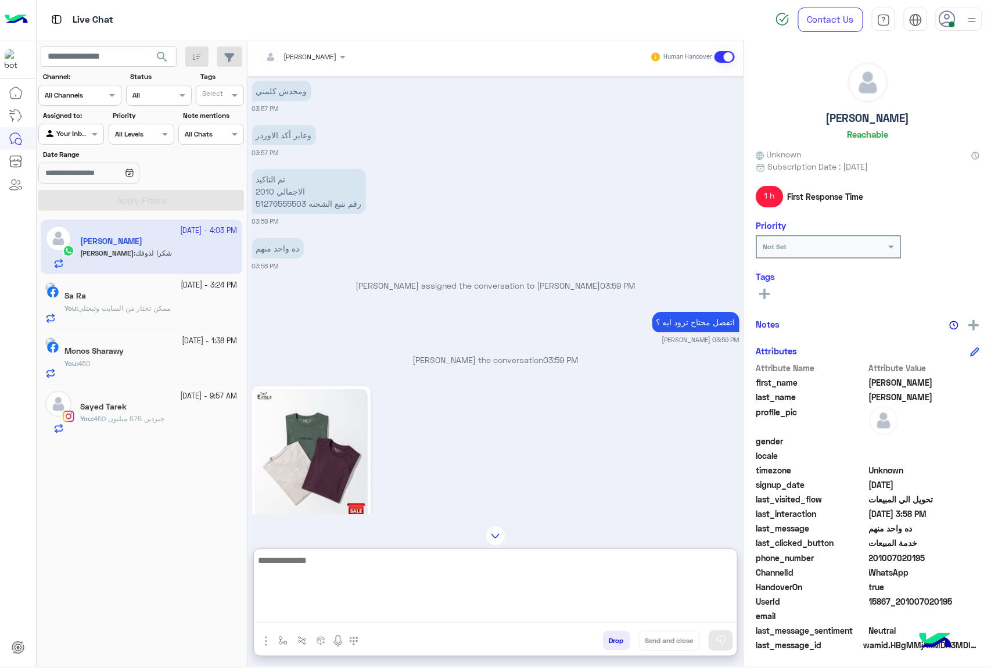
scroll to position [990, 0]
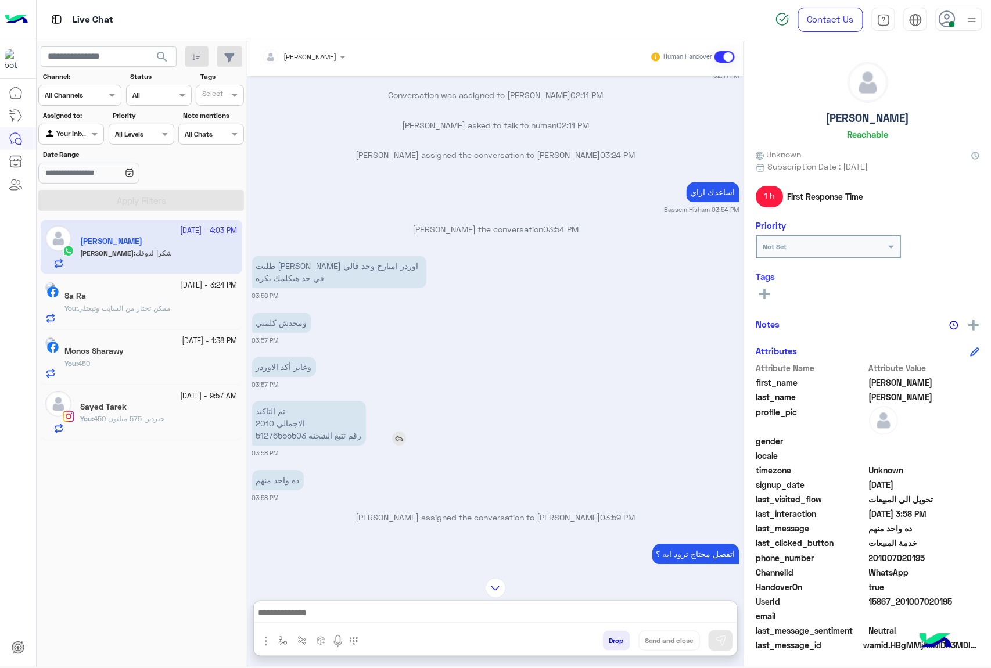
click at [282, 428] on p "تم التاكيد الاجمالي 2010 رقم تتبع الشحنه 51276555503" at bounding box center [309, 423] width 114 height 45
click at [283, 419] on p "تم التاكيد الاجمالي 2010 رقم تتبع الشحنه 51276555503" at bounding box center [309, 423] width 114 height 45
copy p "51276555503"
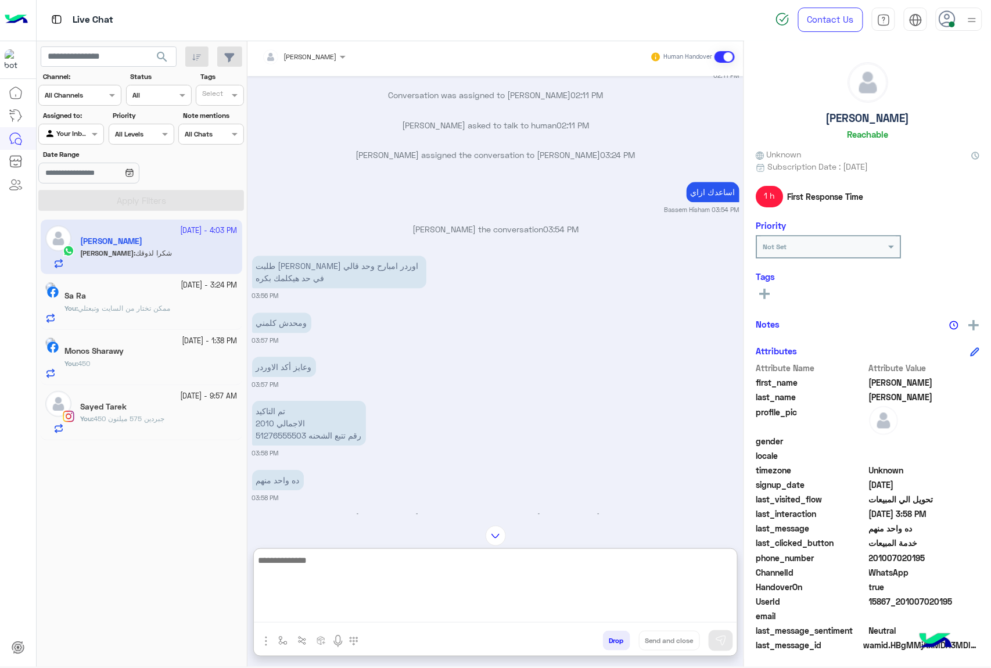
click at [338, 616] on textarea at bounding box center [495, 588] width 483 height 70
paste textarea "**********"
type textarea "**********"
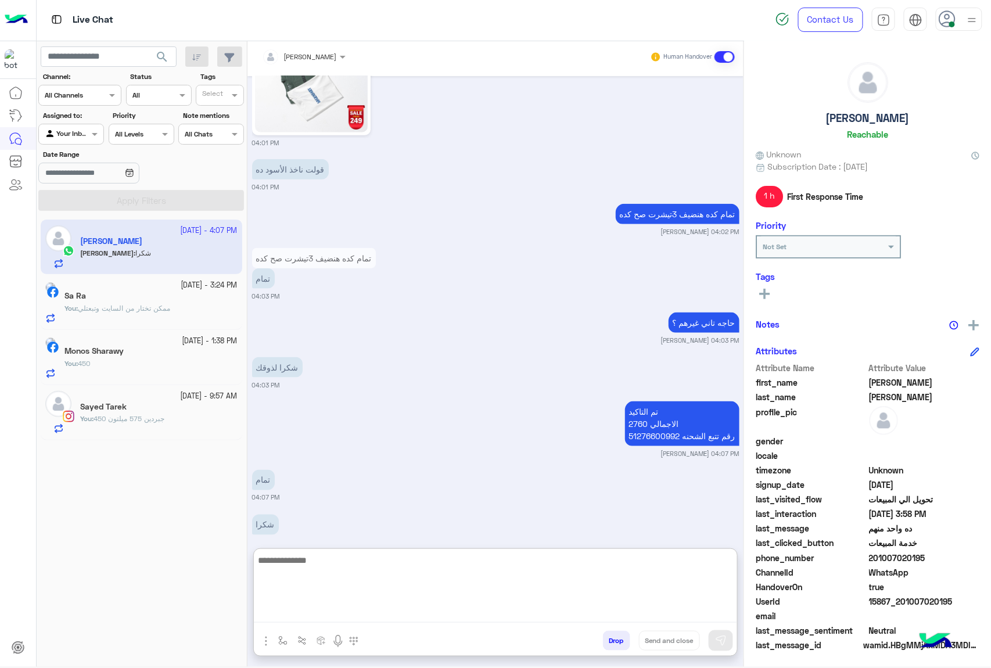
scroll to position [1845, 0]
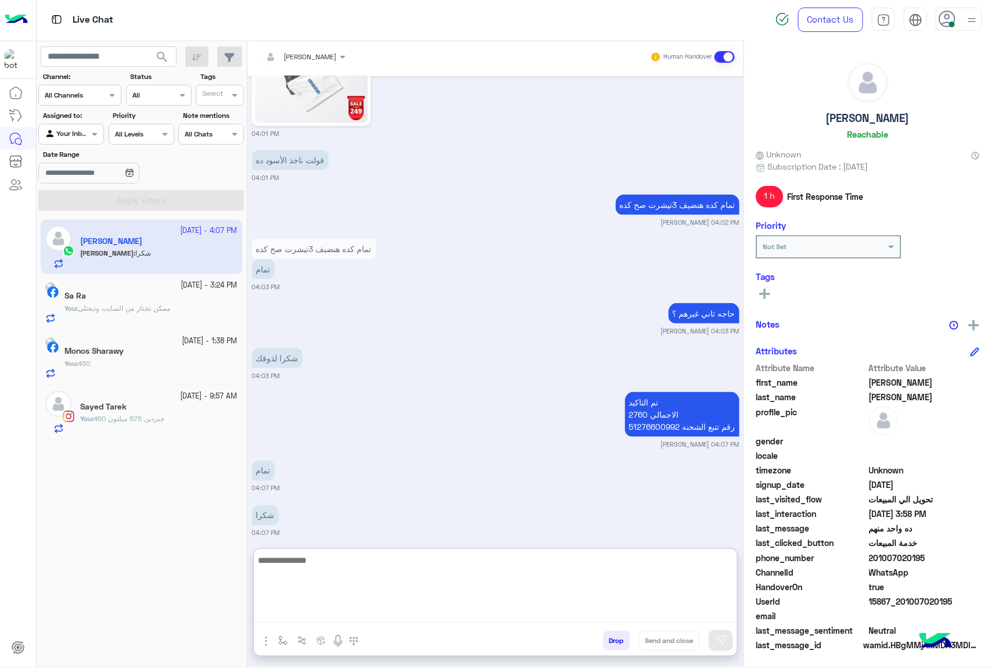
click at [307, 570] on textarea at bounding box center [495, 588] width 483 height 70
type textarea "**********"
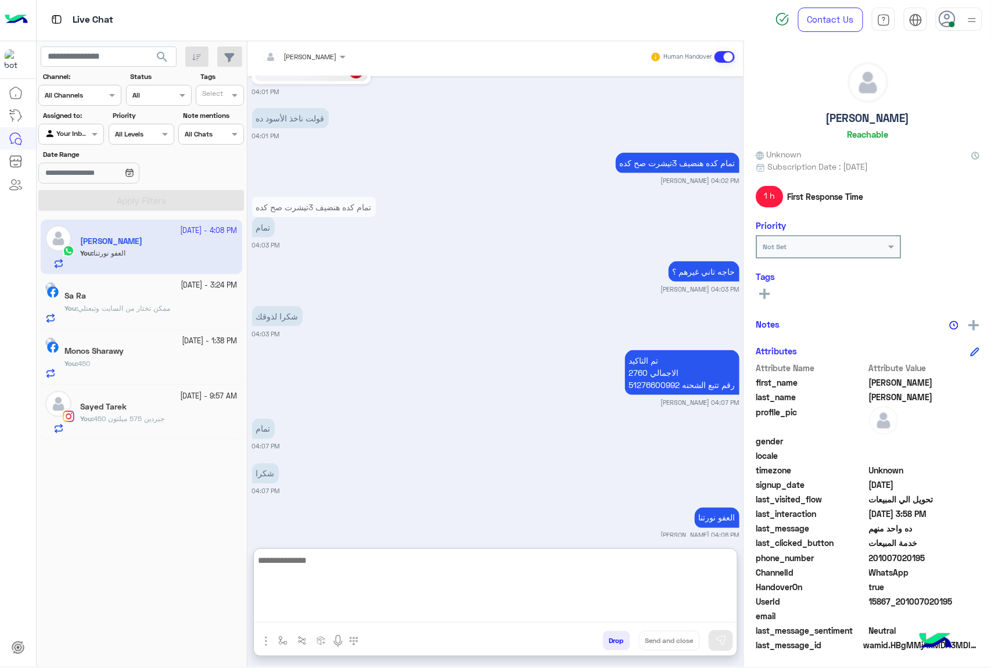
scroll to position [1889, 0]
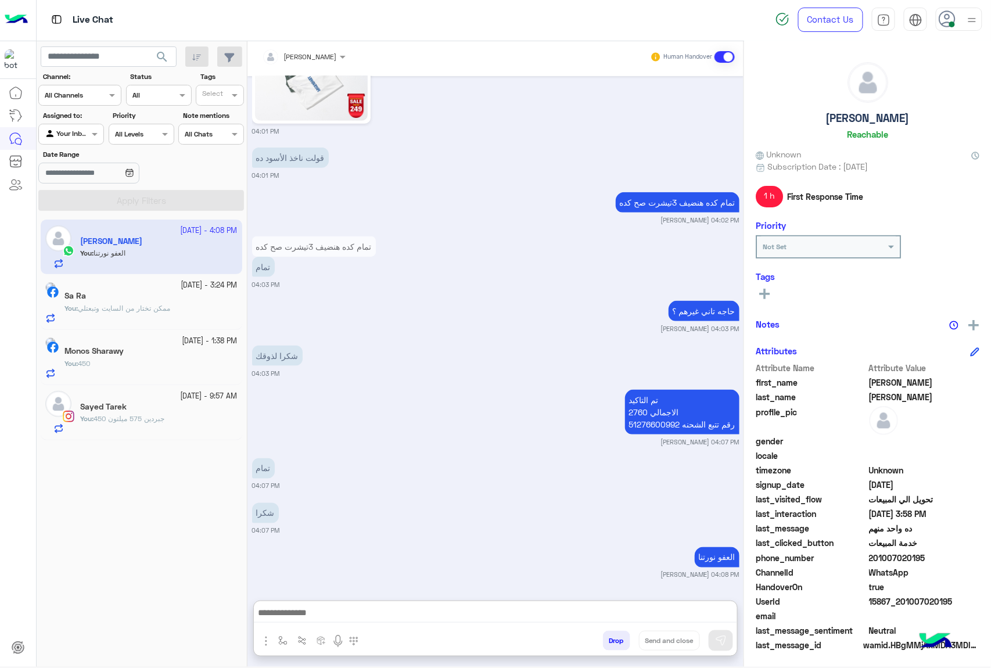
click at [622, 638] on button "Drop" at bounding box center [616, 641] width 27 height 20
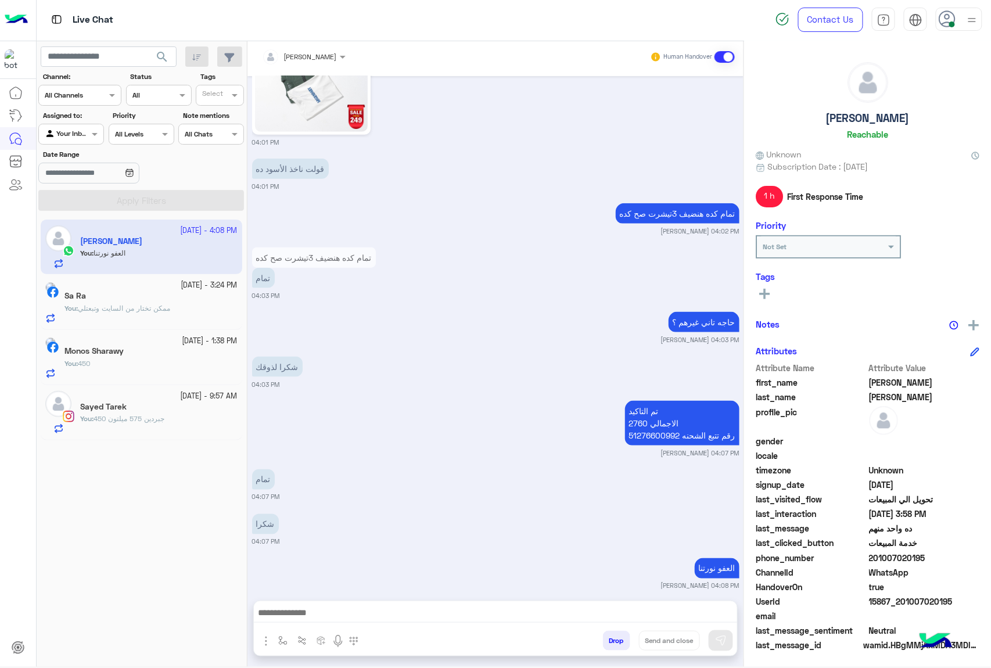
click at [622, 638] on button "Drop" at bounding box center [616, 641] width 27 height 20
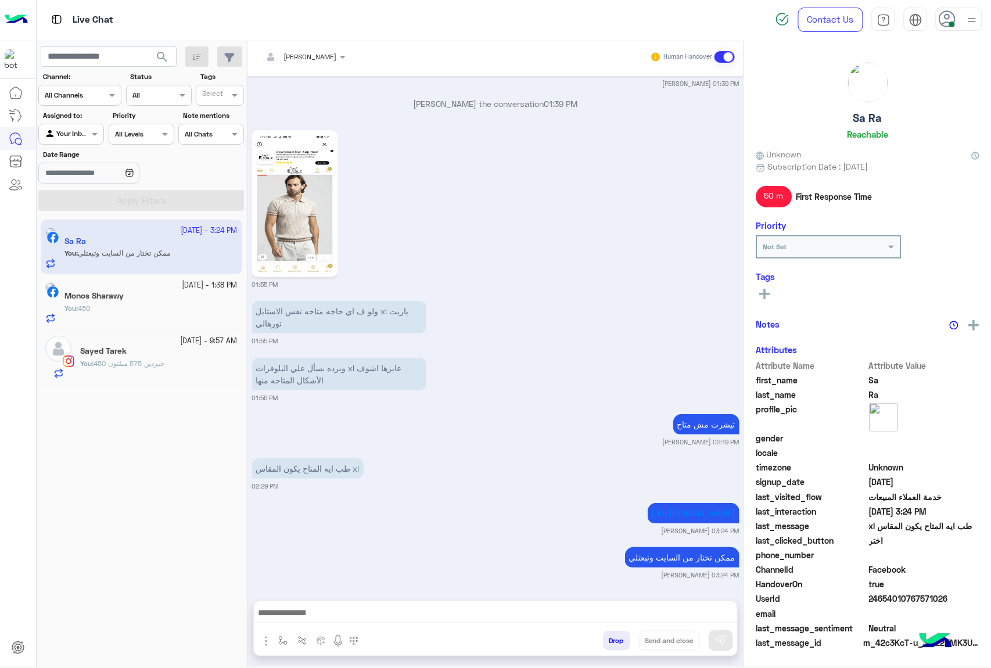
click at [622, 638] on button "Drop" at bounding box center [616, 641] width 27 height 20
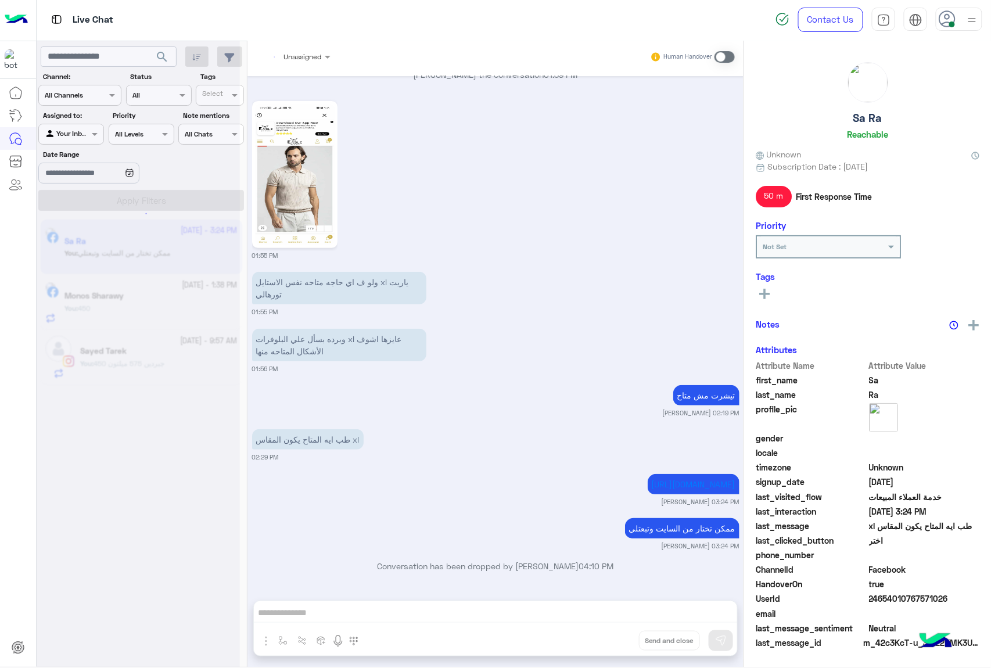
scroll to position [1609, 0]
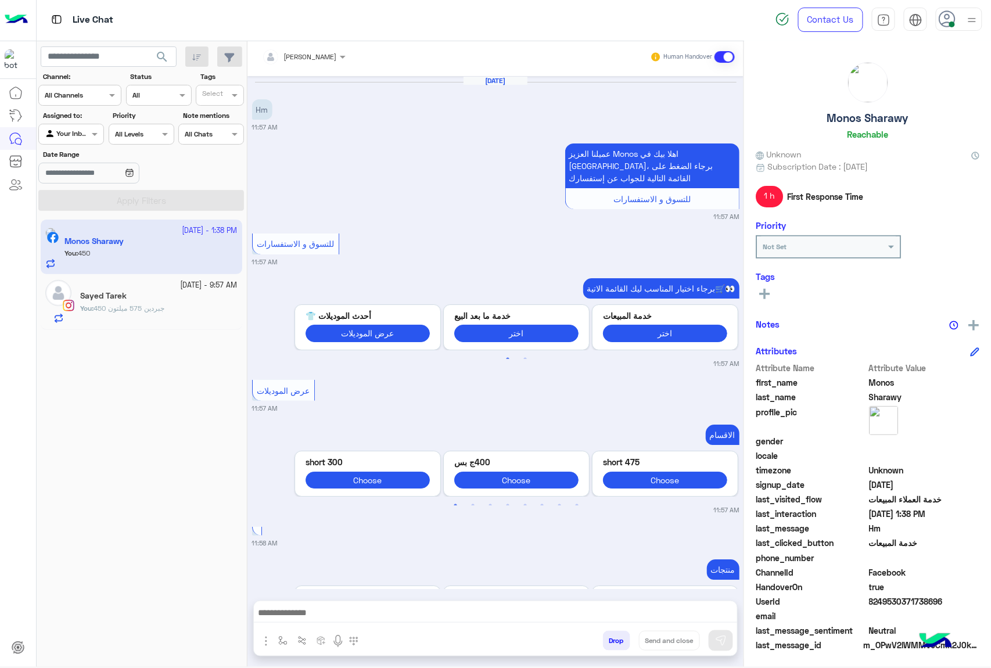
scroll to position [1406, 0]
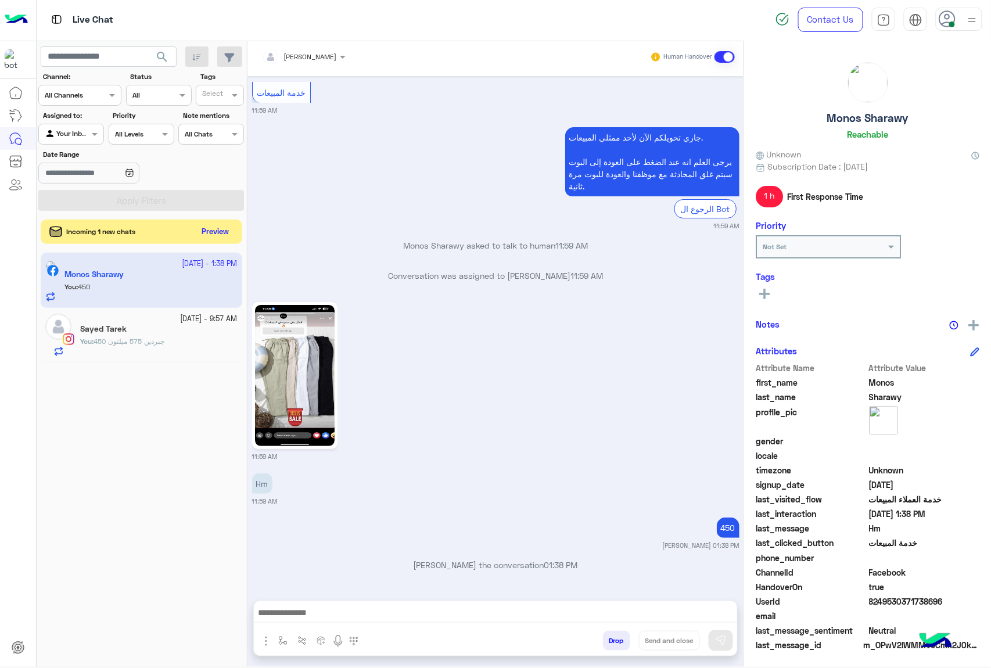
click at [204, 231] on button "Preview" at bounding box center [215, 232] width 36 height 16
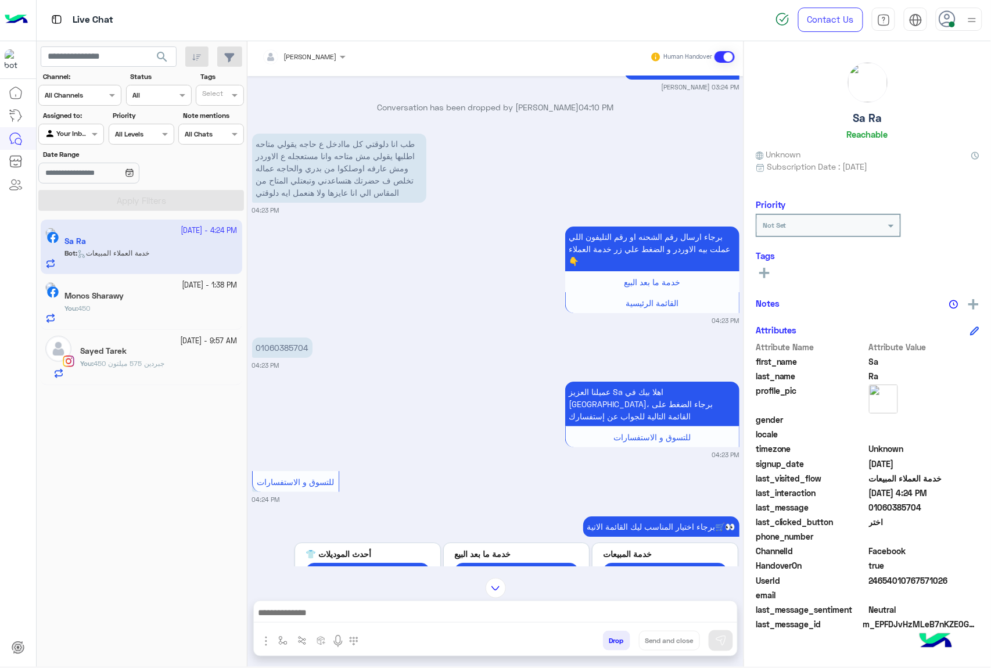
scroll to position [1195, 0]
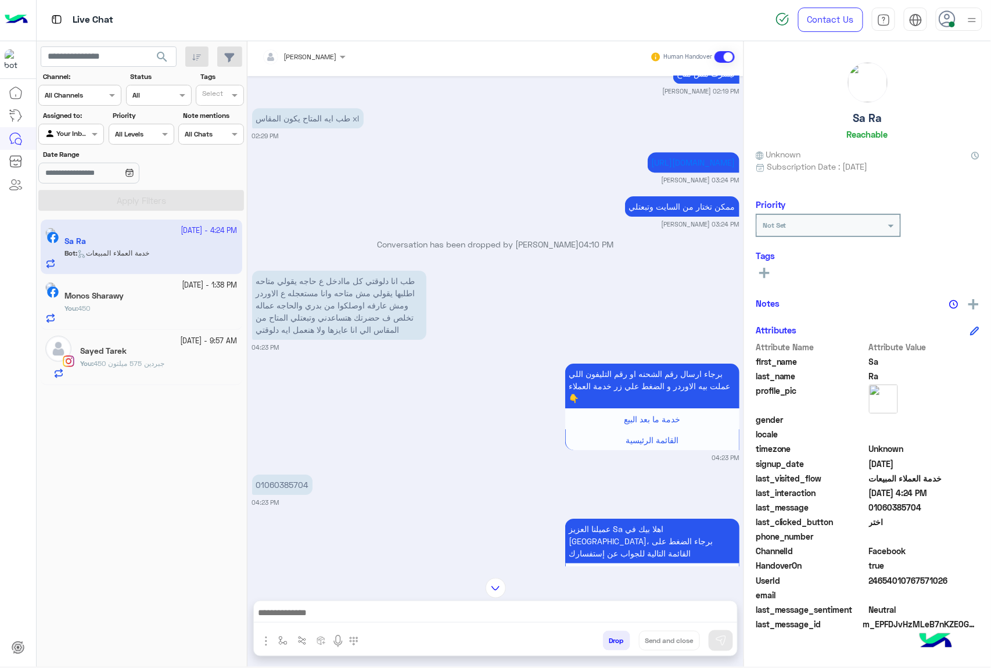
click at [642, 217] on p "ممكن تختار من السايت وتبعتلي" at bounding box center [682, 206] width 114 height 20
copy app-message "ممكن تختار من السايت وتبعتلي"
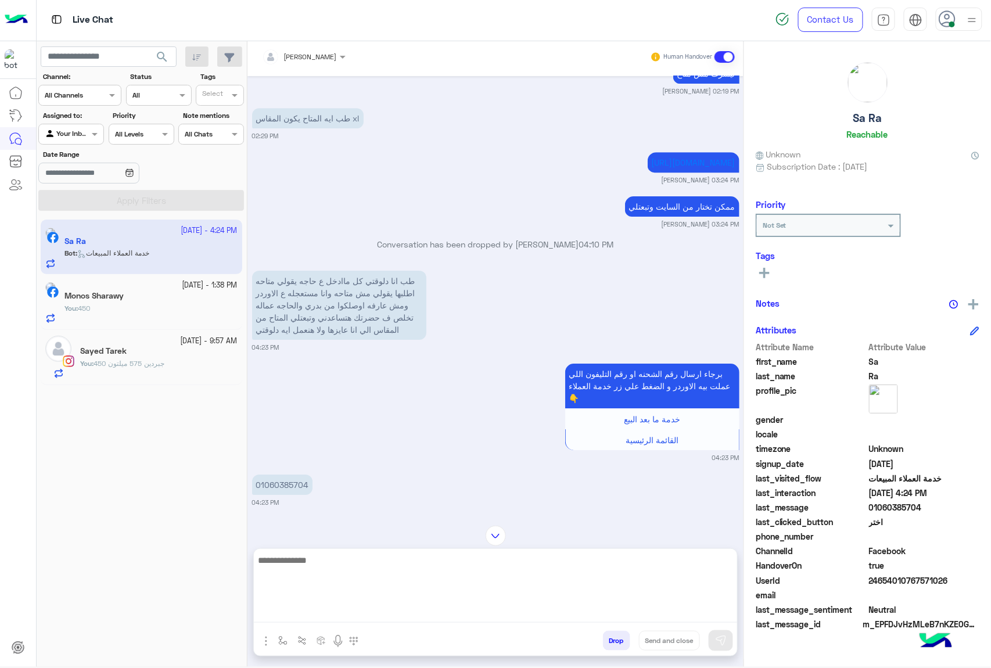
click at [333, 612] on textarea at bounding box center [495, 588] width 483 height 70
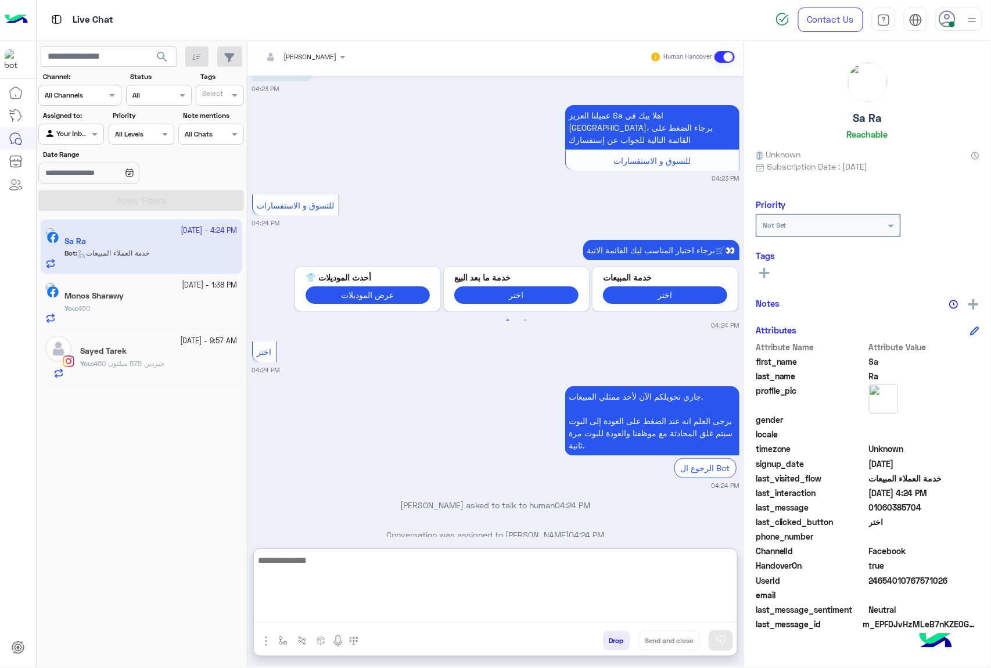
scroll to position [1635, 0]
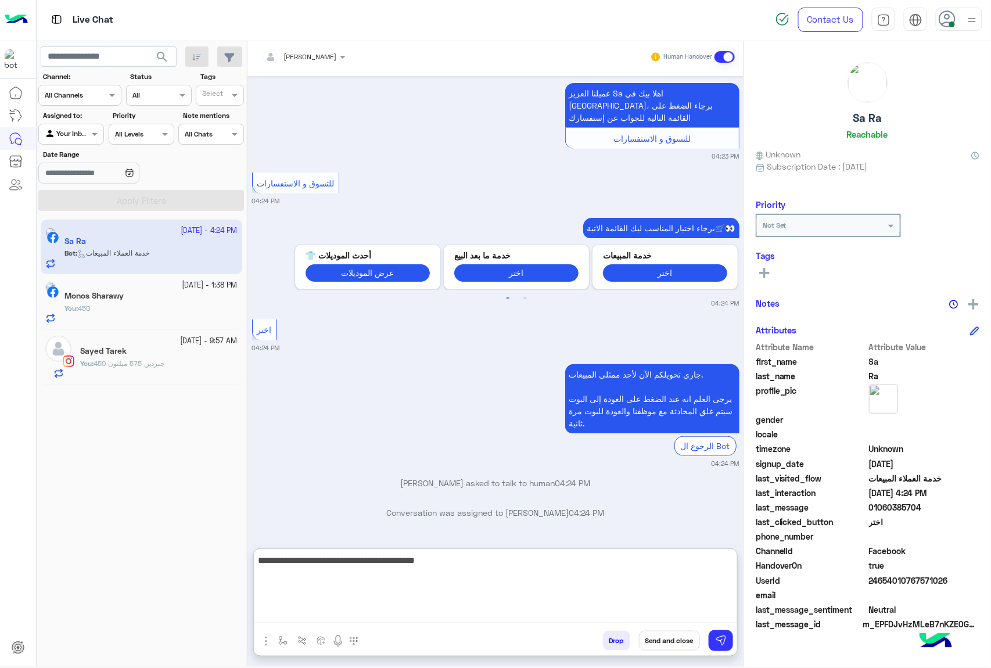
type textarea "**********"
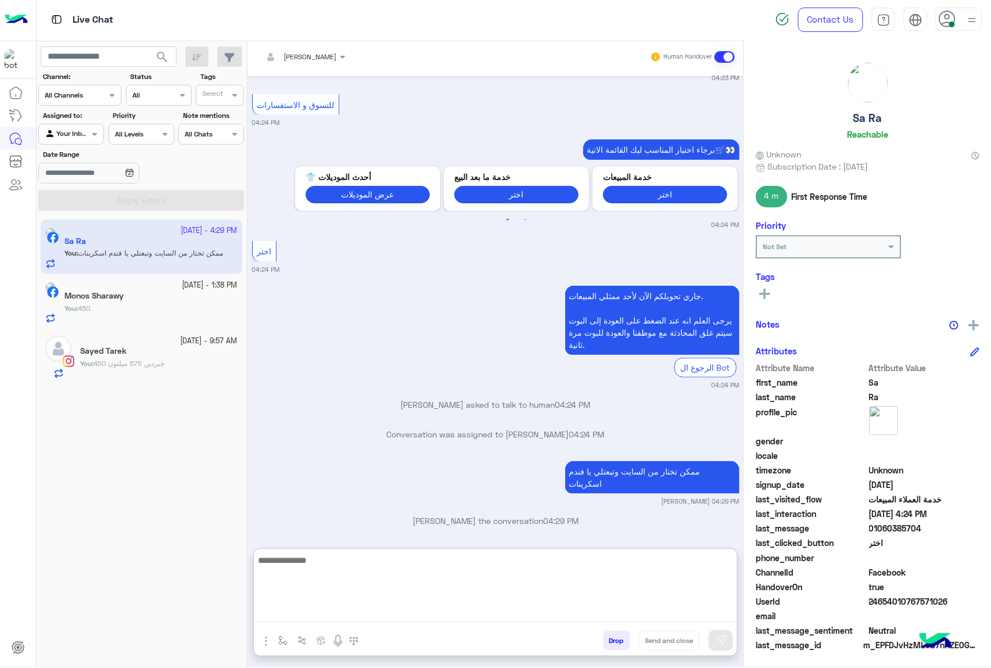
scroll to position [1880, 0]
